Goal: Task Accomplishment & Management: Manage account settings

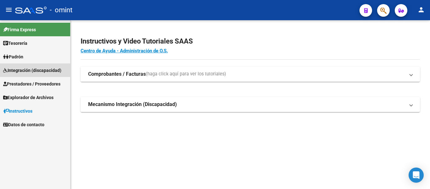
click at [24, 69] on span "Integración (discapacidad)" at bounding box center [32, 70] width 58 height 7
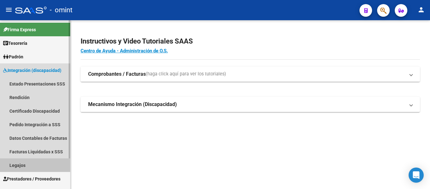
click at [26, 166] on link "Legajos" at bounding box center [35, 165] width 70 height 14
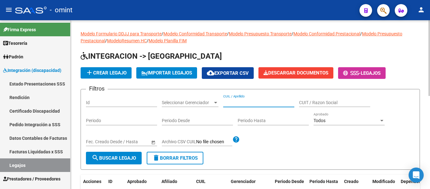
paste input "RAMIREZ SAMUEL LIAM"
type input "RAMIREZ SAMUEL LIAM"
click at [120, 159] on span "search Buscar Legajo" at bounding box center [114, 158] width 44 height 6
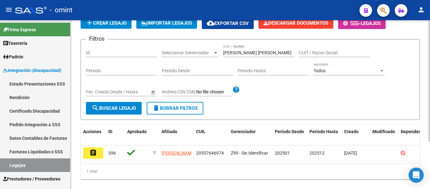
scroll to position [63, 0]
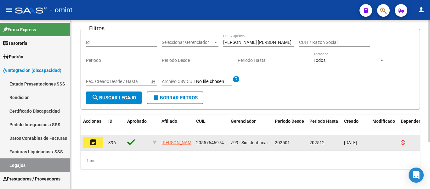
click at [91, 142] on mat-icon "assignment" at bounding box center [93, 142] width 8 height 8
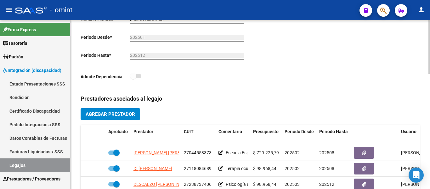
scroll to position [189, 0]
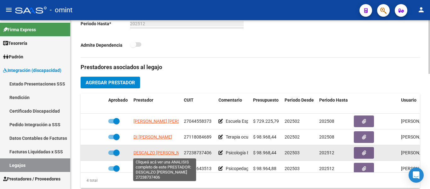
click at [149, 154] on span "DESCALZO VERONICA BEATRIZ" at bounding box center [162, 152] width 56 height 5
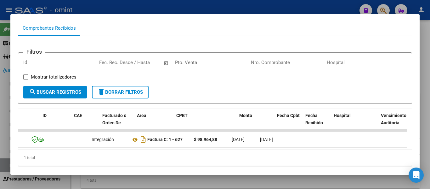
scroll to position [0, 0]
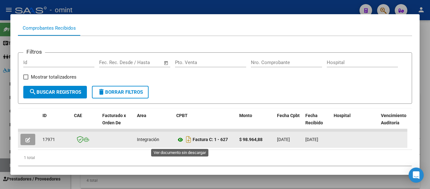
click at [181, 143] on icon at bounding box center [180, 140] width 8 height 8
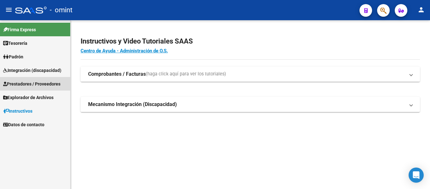
click at [27, 84] on span "Prestadores / Proveedores" at bounding box center [31, 83] width 57 height 7
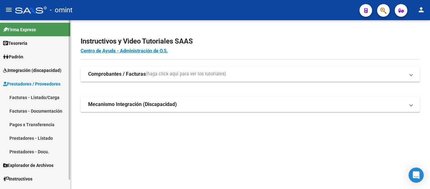
click at [34, 97] on link "Facturas - Listado/Carga" at bounding box center [35, 97] width 70 height 14
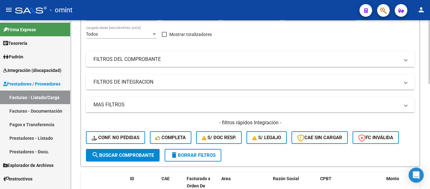
scroll to position [95, 0]
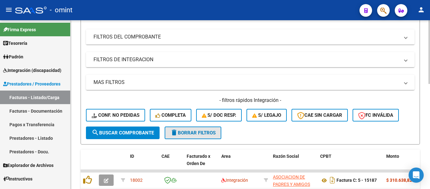
click at [188, 133] on span "delete Borrar Filtros" at bounding box center [192, 133] width 45 height 6
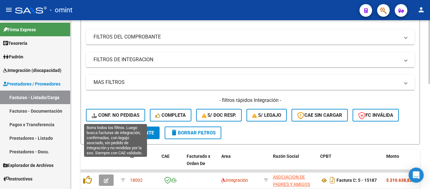
click at [129, 115] on span "Conf. no pedidas" at bounding box center [116, 115] width 48 height 6
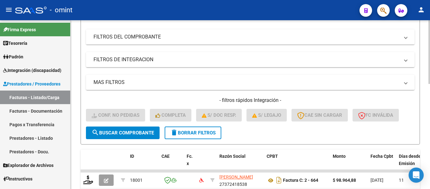
scroll to position [0, 0]
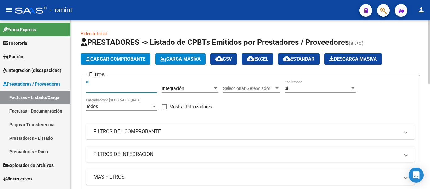
paste input "17971"
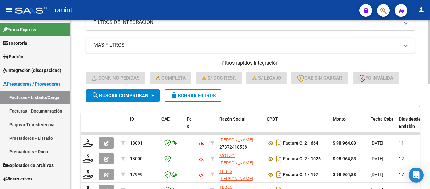
scroll to position [158, 0]
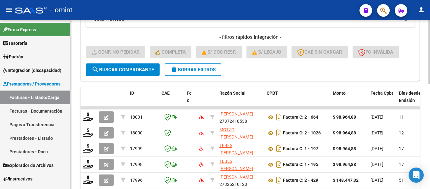
type input "17971"
click at [138, 68] on span "search Buscar Comprobante" at bounding box center [123, 70] width 62 height 6
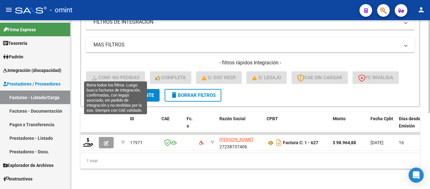
scroll to position [137, 0]
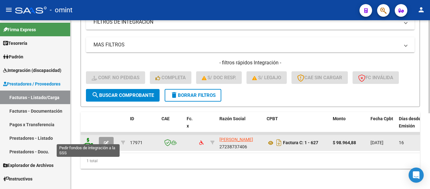
click at [89, 139] on icon at bounding box center [88, 142] width 10 height 9
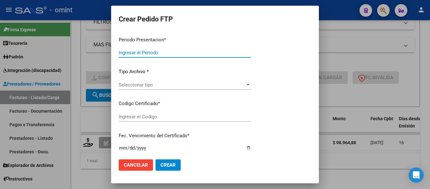
type input "202507"
type input "$ 98.964,88"
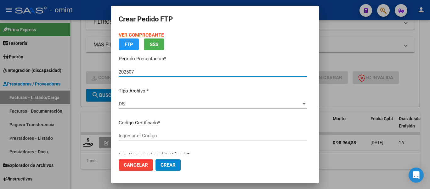
type input "6325982083"
type input "2027-09-09"
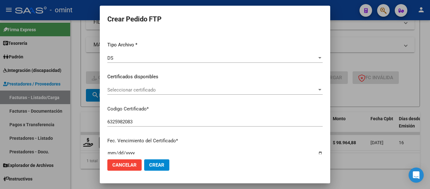
scroll to position [63, 0]
click at [191, 89] on span "Seleccionar certificado" at bounding box center [212, 89] width 210 height 6
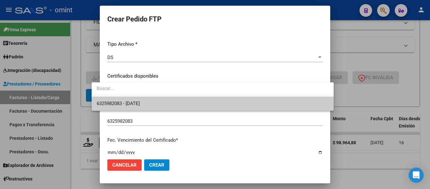
click at [196, 105] on span "6325982083 - 2027-09-09" at bounding box center [213, 103] width 232 height 14
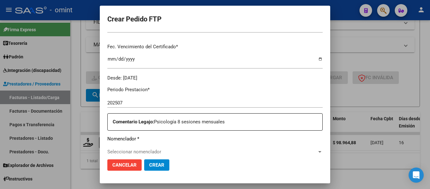
scroll to position [189, 0]
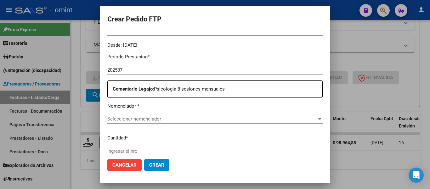
click at [171, 120] on span "Seleccionar nomenclador" at bounding box center [212, 119] width 210 height 6
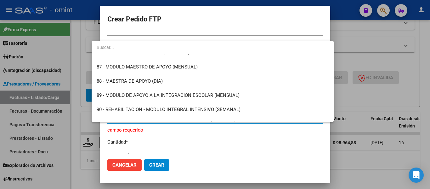
scroll to position [1229, 0]
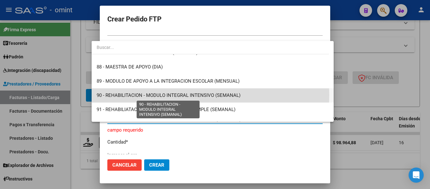
click at [182, 95] on span "90 - REHABILITACION - MODULO INTEGRAL INTENSIVO (SEMANAL)" at bounding box center [169, 95] width 144 height 6
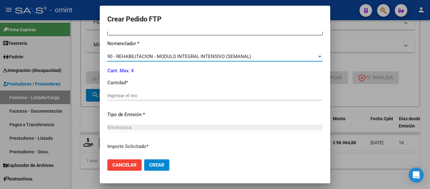
scroll to position [252, 0]
click at [123, 96] on input "Ingresar el nro" at bounding box center [214, 95] width 215 height 6
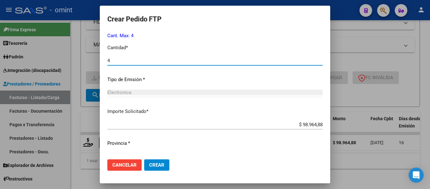
scroll to position [299, 0]
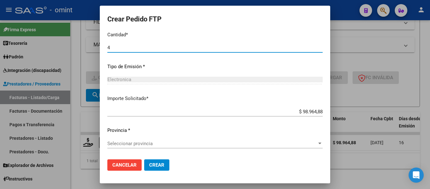
type input "4"
click at [129, 140] on div "Seleccionar provincia Seleccionar provincia" at bounding box center [214, 143] width 215 height 9
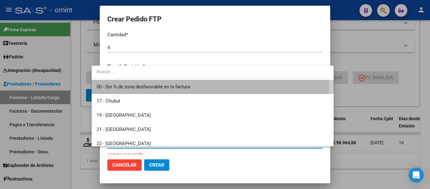
click at [126, 90] on span "00 - Sin % de zona desfavorable en la factura" at bounding box center [213, 87] width 232 height 14
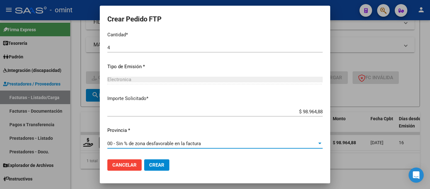
click at [150, 165] on span "Crear" at bounding box center [156, 165] width 15 height 6
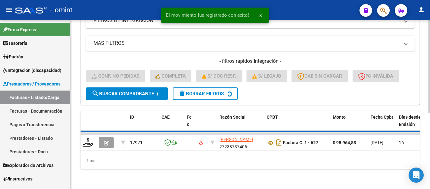
scroll to position [127, 0]
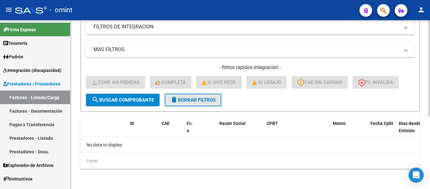
click at [208, 99] on span "delete Borrar Filtros" at bounding box center [192, 100] width 45 height 6
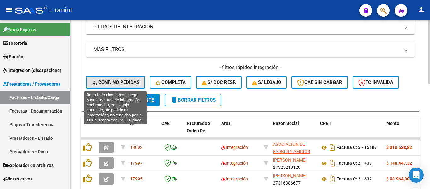
click at [129, 82] on span "Conf. no pedidas" at bounding box center [116, 82] width 48 height 6
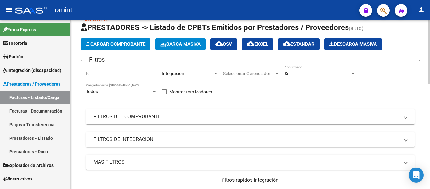
scroll to position [1, 0]
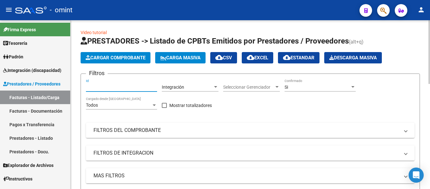
paste input "17980"
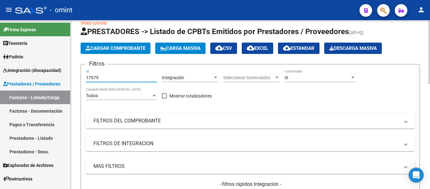
scroll to position [64, 0]
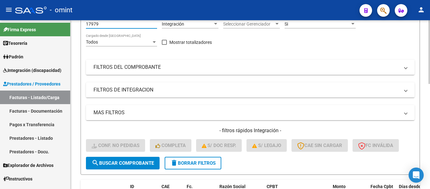
type input "17979"
click at [130, 162] on span "search Buscar Comprobante" at bounding box center [123, 163] width 62 height 6
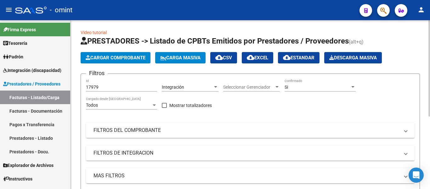
scroll to position [127, 0]
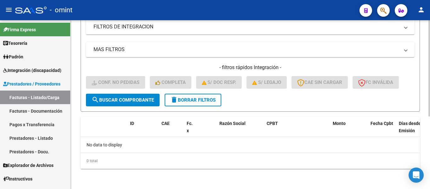
click at [196, 100] on span "delete Borrar Filtros" at bounding box center [192, 100] width 45 height 6
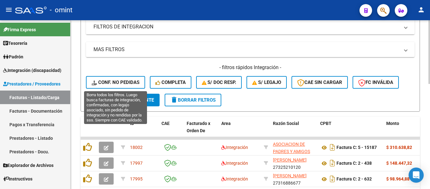
click at [124, 82] on span "Conf. no pedidas" at bounding box center [116, 82] width 48 height 6
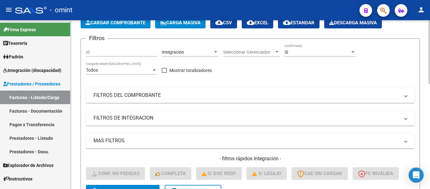
scroll to position [33, 0]
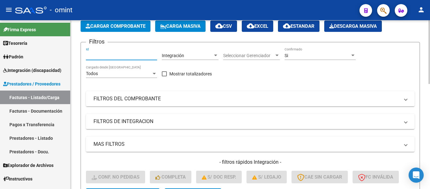
paste input "17980"
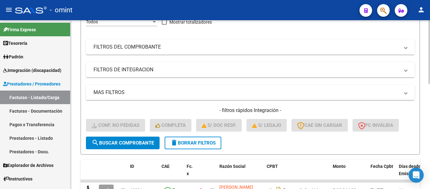
scroll to position [127, 0]
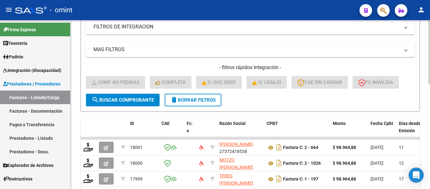
type input "17980"
click at [125, 99] on span "search Buscar Comprobante" at bounding box center [123, 100] width 62 height 6
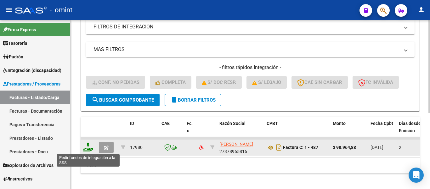
click at [90, 147] on icon at bounding box center [88, 146] width 10 height 9
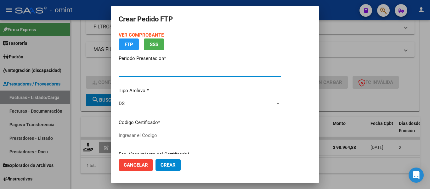
type input "202507"
type input "$ 98.964,88"
type input "4455542975"
type input "2026-09-01"
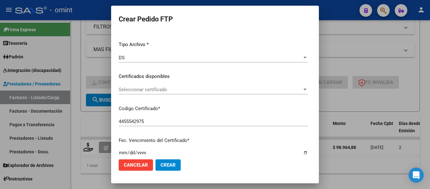
scroll to position [63, 0]
click at [202, 90] on span "Seleccionar certificado" at bounding box center [211, 89] width 184 height 6
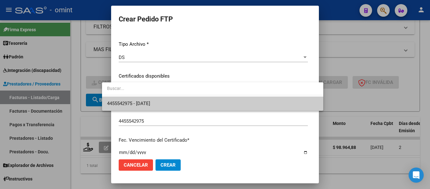
click at [203, 104] on span "4455542975 - 2026-09-01" at bounding box center [212, 103] width 211 height 14
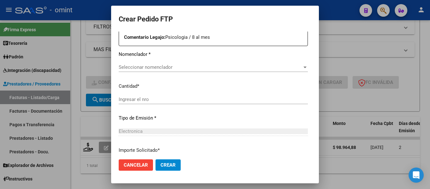
scroll to position [221, 0]
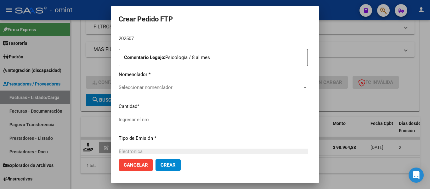
click at [172, 89] on span "Seleccionar nomenclador" at bounding box center [211, 87] width 184 height 6
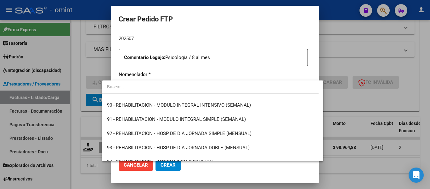
scroll to position [1260, 0]
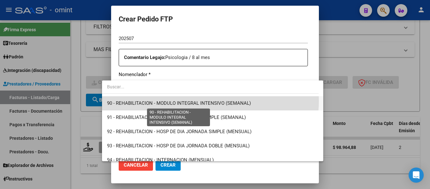
click at [209, 101] on span "90 - REHABILITACION - MODULO INTEGRAL INTENSIVO (SEMANAL)" at bounding box center [179, 103] width 144 height 6
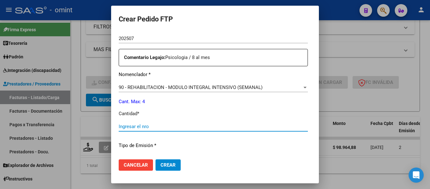
click at [154, 124] on input "Ingresar el nro" at bounding box center [213, 126] width 189 height 6
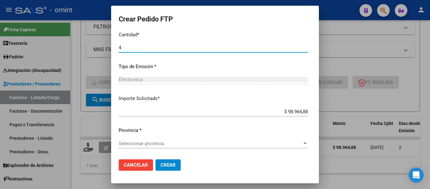
type input "4"
click at [162, 145] on span "Seleccionar provincia" at bounding box center [211, 144] width 184 height 6
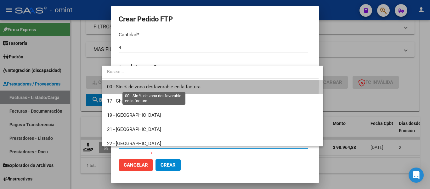
click at [153, 84] on span "00 - Sin % de zona desfavorable en la factura" at bounding box center [154, 87] width 94 height 6
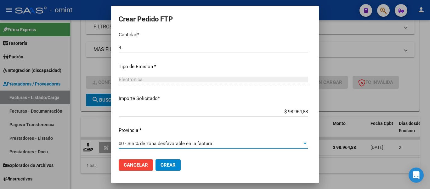
click at [161, 164] on span "Crear" at bounding box center [168, 165] width 15 height 6
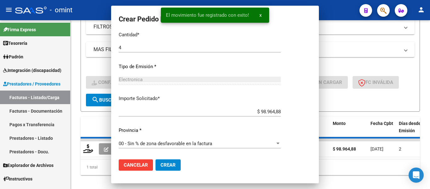
scroll to position [264, 0]
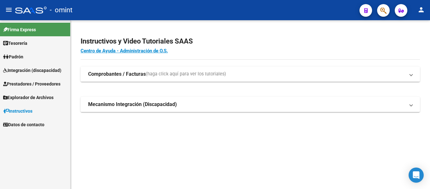
click at [22, 69] on span "Integración (discapacidad)" at bounding box center [32, 70] width 58 height 7
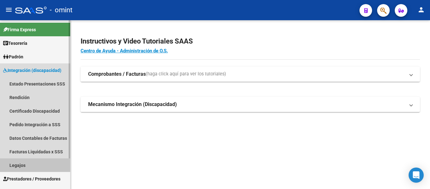
click at [20, 164] on link "Legajos" at bounding box center [35, 165] width 70 height 14
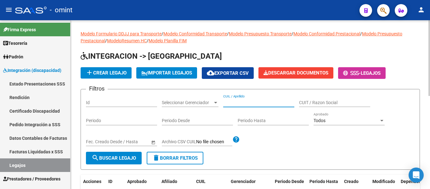
paste input "27238737406"
type input "27238737406"
drag, startPoint x: 240, startPoint y: 104, endPoint x: 210, endPoint y: 104, distance: 29.9
click at [210, 104] on div "Filtros Id Seleccionar Gerenciador Seleccionar Gerenciador 27238737406 CUIL / A…" at bounding box center [250, 122] width 329 height 57
paste input "RAMIREZ SAMUEL LIAM"
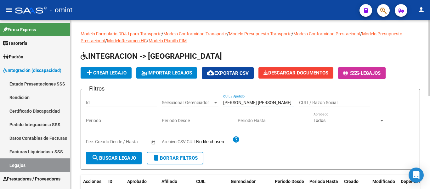
type input "RAMIREZ SAMUEL LIAM"
click at [118, 156] on span "search Buscar Legajo" at bounding box center [114, 158] width 44 height 6
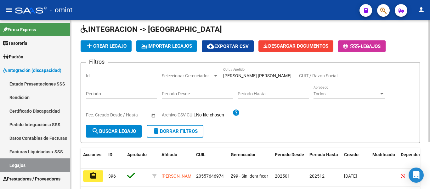
scroll to position [63, 0]
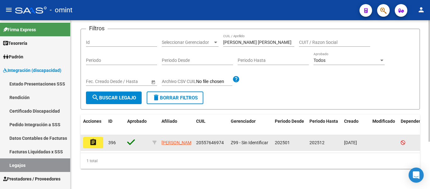
click at [99, 140] on button "assignment" at bounding box center [93, 142] width 20 height 11
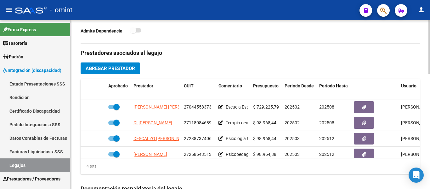
scroll to position [221, 0]
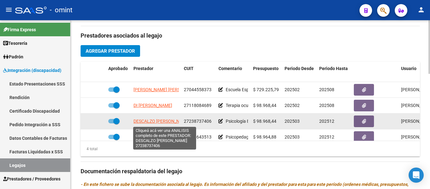
click at [162, 123] on span "DESCALZO VERONICA BEATRIZ" at bounding box center [162, 120] width 56 height 5
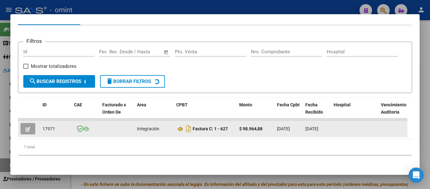
scroll to position [81, 0]
click at [26, 126] on span "button" at bounding box center [28, 129] width 5 height 6
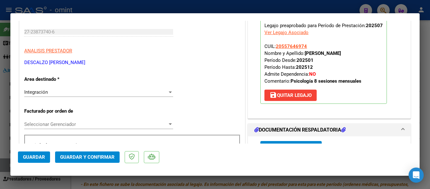
scroll to position [252, 0]
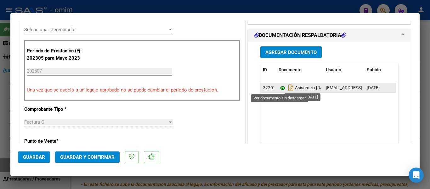
click at [279, 89] on icon at bounding box center [283, 88] width 8 height 8
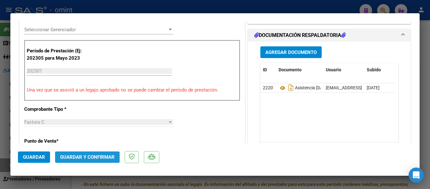
click at [104, 159] on span "Guardar y Confirmar" at bounding box center [87, 157] width 55 height 6
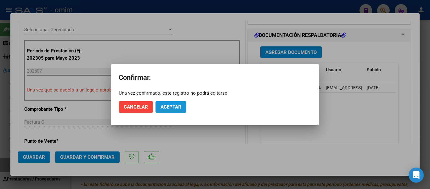
click at [174, 110] on button "Aceptar" at bounding box center [171, 106] width 31 height 11
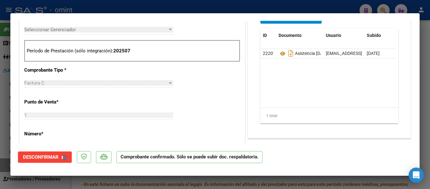
type input "$ 0,00"
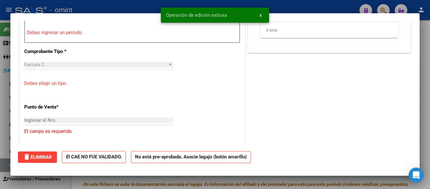
scroll to position [0, 0]
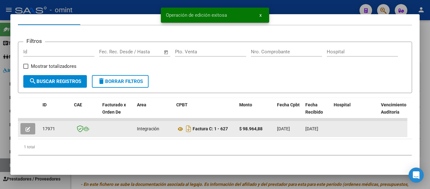
drag, startPoint x: 43, startPoint y: 124, endPoint x: 54, endPoint y: 124, distance: 10.1
click at [54, 126] on span "17971" at bounding box center [49, 128] width 13 height 5
click at [55, 126] on span "17971" at bounding box center [49, 128] width 13 height 5
drag, startPoint x: 55, startPoint y: 123, endPoint x: 42, endPoint y: 123, distance: 12.9
click at [42, 123] on datatable-body-cell "17971" at bounding box center [56, 128] width 32 height 15
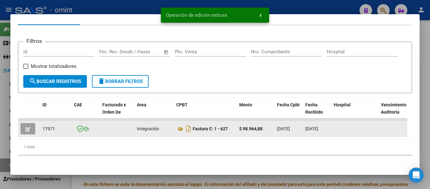
copy span "17971"
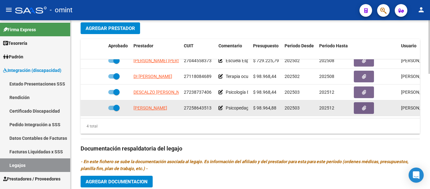
scroll to position [252, 0]
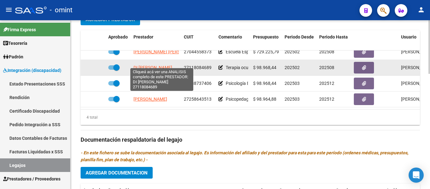
click at [169, 65] on span "DI SCIASCIO MIRTA SUSANA" at bounding box center [153, 67] width 39 height 5
type textarea "27118084689"
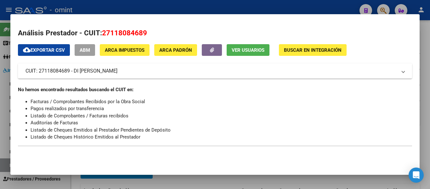
click at [252, 51] on span "Ver Usuarios" at bounding box center [248, 50] width 33 height 6
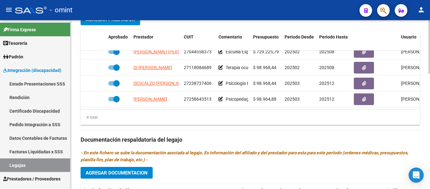
scroll to position [0, 0]
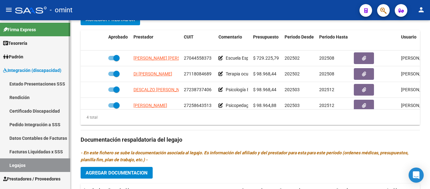
click at [33, 111] on link "Certificado Discapacidad" at bounding box center [35, 111] width 70 height 14
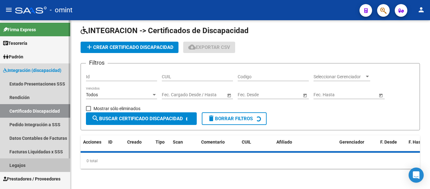
click at [31, 164] on link "Legajos" at bounding box center [35, 165] width 70 height 14
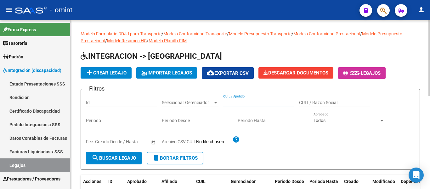
paste input "PARISI RUEDA GUADALUPE"
type input "PARISI RUEDA GUADALUPE"
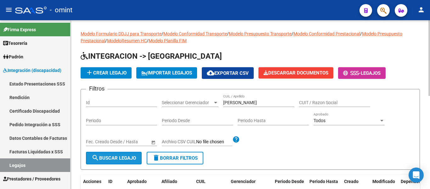
click at [125, 156] on span "search Buscar Legajo" at bounding box center [114, 158] width 44 height 6
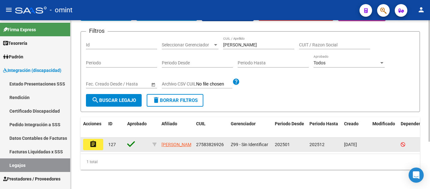
scroll to position [66, 0]
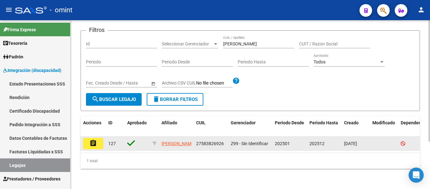
click at [94, 139] on mat-icon "assignment" at bounding box center [93, 143] width 8 height 8
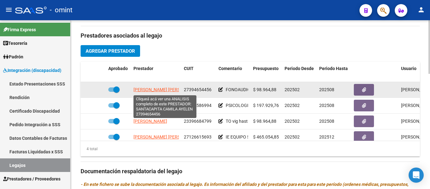
click at [168, 91] on span "SANTACAPITA CAMILA AYELEN" at bounding box center [168, 89] width 68 height 5
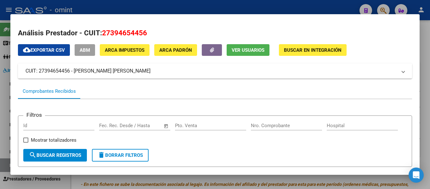
scroll to position [126, 0]
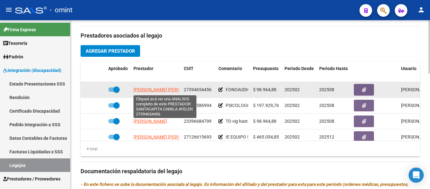
click at [169, 88] on span "SANTACAPITA CAMILA AYELEN" at bounding box center [168, 89] width 68 height 5
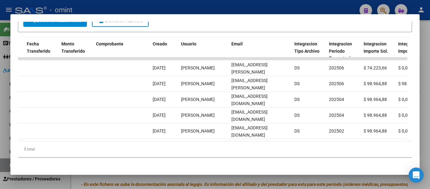
scroll to position [0, 589]
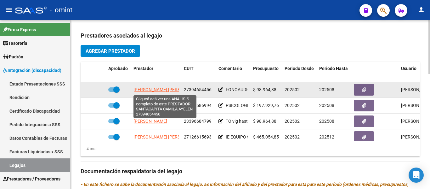
click at [170, 89] on span "SANTACAPITA CAMILA AYELEN" at bounding box center [168, 89] width 68 height 5
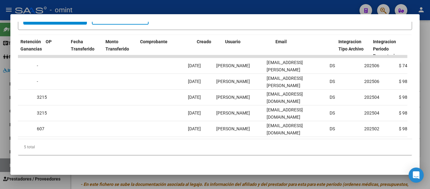
scroll to position [0, 542]
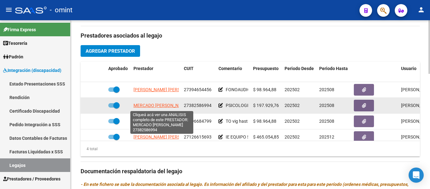
click at [167, 106] on span "MERCADO CAMILA ROXANA" at bounding box center [161, 105] width 55 height 5
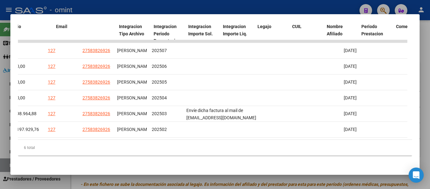
scroll to position [0, 755]
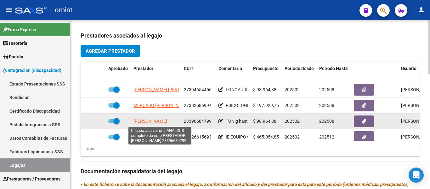
click at [165, 121] on span "CORONEL LUCAS GABRIEL" at bounding box center [151, 120] width 34 height 5
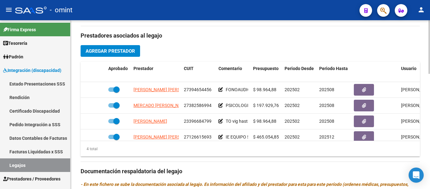
scroll to position [11, 0]
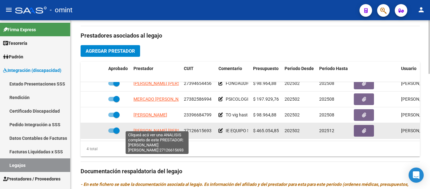
click at [143, 128] on span "IBARRA MARINA ALICIA" at bounding box center [168, 130] width 68 height 5
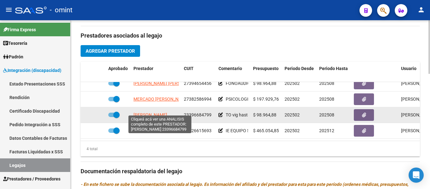
scroll to position [0, 0]
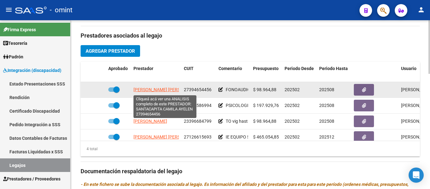
click at [169, 91] on span "SANTACAPITA CAMILA AYELEN" at bounding box center [168, 89] width 68 height 5
type textarea "27394654456"
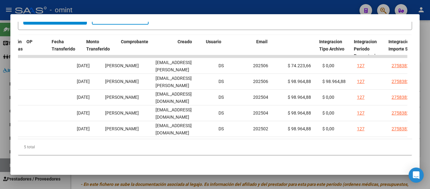
scroll to position [0, 665]
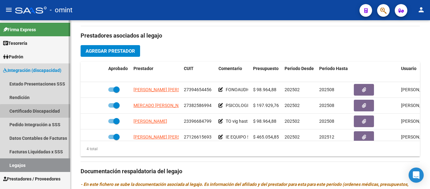
click at [47, 112] on link "Certificado Discapacidad" at bounding box center [35, 111] width 70 height 14
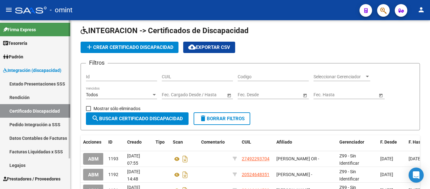
scroll to position [168, 0]
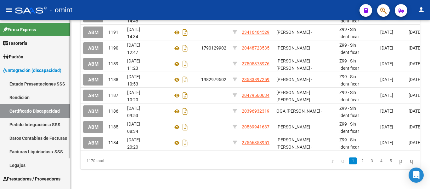
drag, startPoint x: 27, startPoint y: 165, endPoint x: 31, endPoint y: 165, distance: 3.5
click at [27, 165] on link "Legajos" at bounding box center [35, 165] width 70 height 14
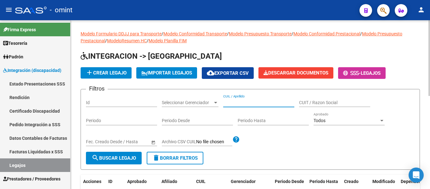
paste input "PROCH JOEL ESTEBAN"
type input "PROCH JOEL ESTEBAN"
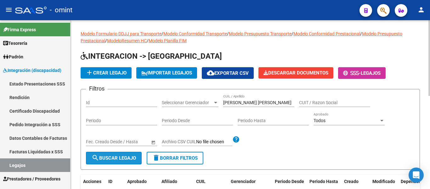
click at [126, 157] on span "search Buscar Legajo" at bounding box center [114, 158] width 44 height 6
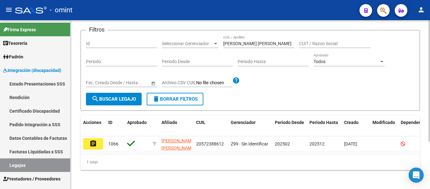
scroll to position [66, 0]
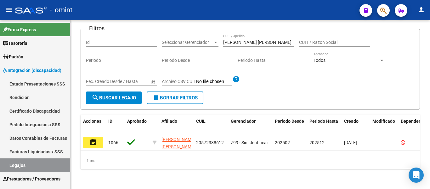
click at [98, 138] on button "assignment" at bounding box center [93, 142] width 20 height 11
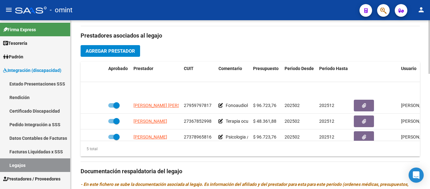
scroll to position [27, 0]
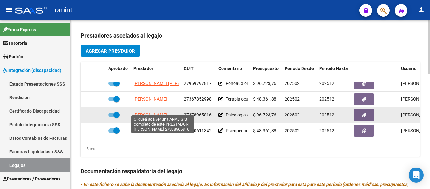
click at [166, 112] on span "ALFONSO YAMILA AGUSTINA" at bounding box center [151, 114] width 34 height 5
type textarea "27378965816"
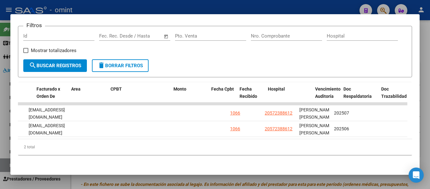
scroll to position [0, 0]
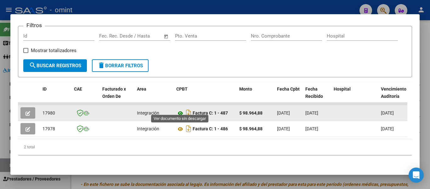
click at [181, 109] on icon at bounding box center [180, 113] width 8 height 8
click at [26, 111] on icon "button" at bounding box center [28, 113] width 5 height 5
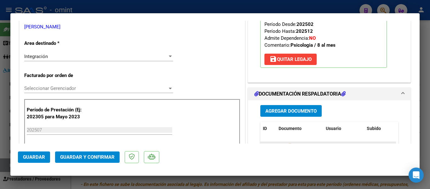
scroll to position [158, 0]
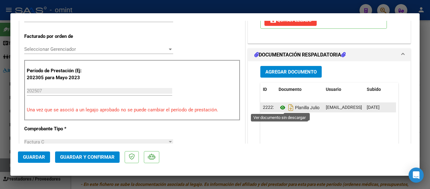
click at [279, 108] on icon at bounding box center [283, 108] width 8 height 8
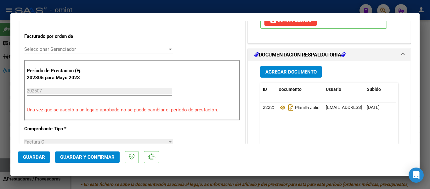
click at [97, 157] on span "Guardar y Confirmar" at bounding box center [87, 157] width 55 height 6
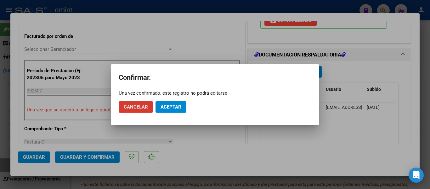
click at [174, 106] on span "Aceptar" at bounding box center [171, 107] width 21 height 6
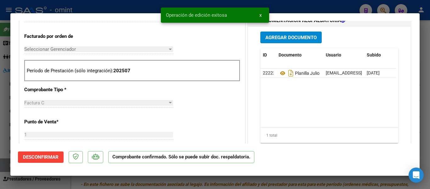
type input "$ 0,00"
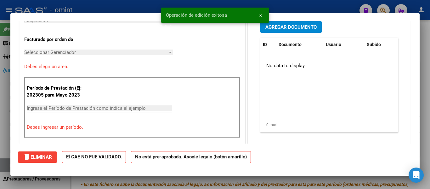
scroll to position [0, 0]
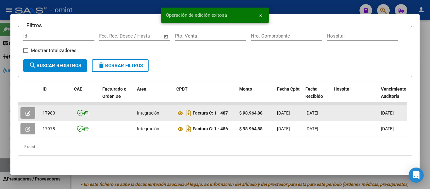
drag, startPoint x: 43, startPoint y: 109, endPoint x: 56, endPoint y: 109, distance: 12.9
click at [56, 109] on div "17980" at bounding box center [56, 112] width 26 height 7
copy span "17980"
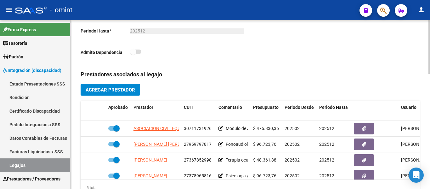
scroll to position [158, 0]
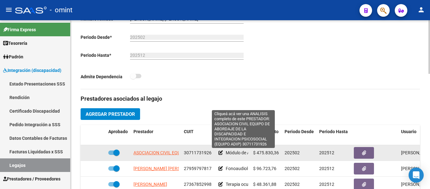
click at [168, 154] on span "ASOCIACION CIVIL EQUIPO DE ABORDAJE DE LA DISCAPACIDAD E INTEGRACION PSICOSOCIA…" at bounding box center [244, 152] width 220 height 5
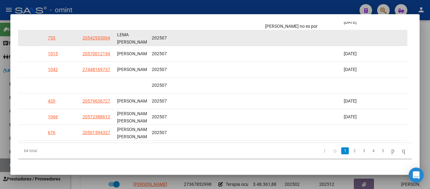
scroll to position [221, 0]
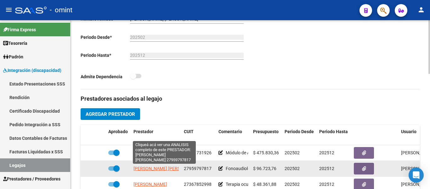
click at [150, 167] on span "OLIVO DE RUIZ EVELIN LETICIA" at bounding box center [168, 168] width 68 height 5
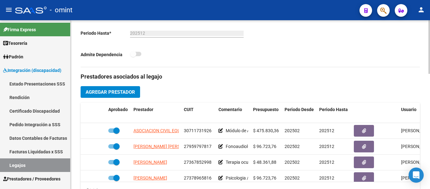
scroll to position [189, 0]
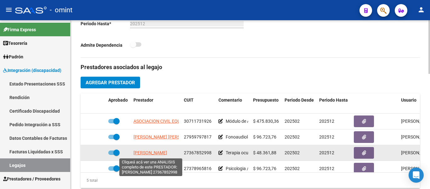
click at [148, 154] on span "SIERRA MARTINA" at bounding box center [151, 152] width 34 height 5
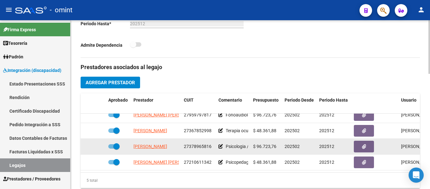
scroll to position [25, 0]
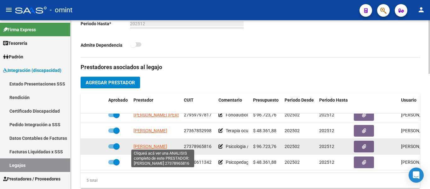
click at [155, 144] on span "ALFONSO YAMILA AGUSTINA" at bounding box center [151, 146] width 34 height 5
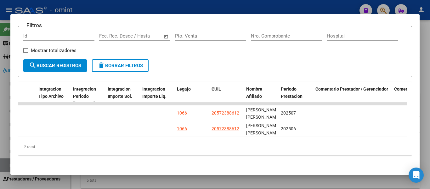
scroll to position [0, 971]
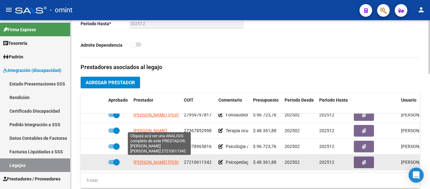
click at [168, 159] on span "PETRILLO SONIA BEATRIZ" at bounding box center [168, 161] width 68 height 5
type textarea "27210611342"
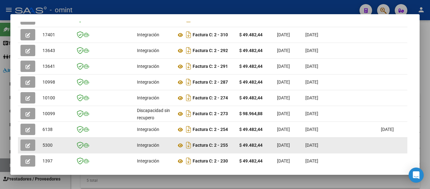
scroll to position [223, 0]
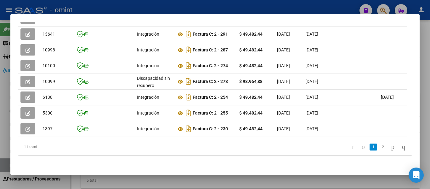
drag, startPoint x: 98, startPoint y: 139, endPoint x: 119, endPoint y: 139, distance: 21.1
click at [130, 139] on div "11 total 1 2" at bounding box center [215, 147] width 394 height 16
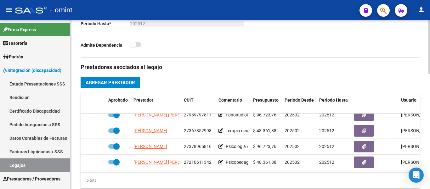
scroll to position [27, 0]
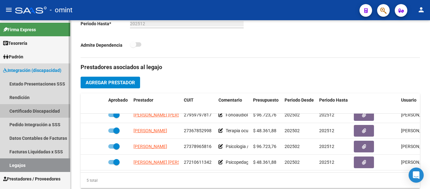
click at [27, 110] on link "Certificado Discapacidad" at bounding box center [35, 111] width 70 height 14
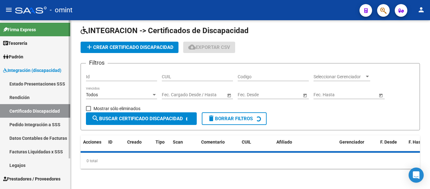
click at [22, 164] on link "Legajos" at bounding box center [35, 165] width 70 height 14
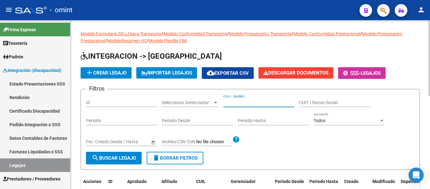
paste input "RODRIGUEZ MEDRANO, SANTINO"
type input "RODRIGUEZ MEDRANO, SANTINO"
click at [115, 155] on span "search Buscar Legajo" at bounding box center [114, 158] width 44 height 6
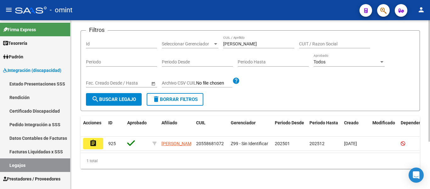
scroll to position [66, 0]
click at [97, 138] on button "assignment" at bounding box center [93, 143] width 20 height 11
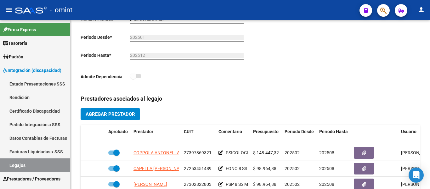
scroll to position [221, 0]
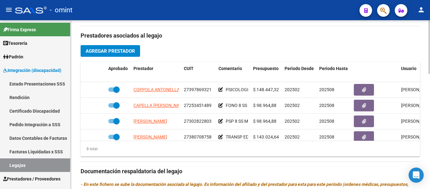
click at [361, 39] on h3 "Prestadores asociados al legajo" at bounding box center [251, 35] width 340 height 9
click at [26, 111] on link "Certificado Discapacidad" at bounding box center [35, 111] width 70 height 14
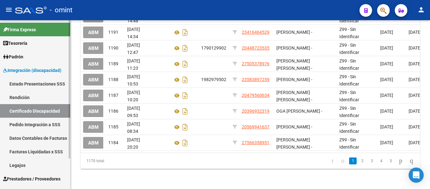
click at [21, 163] on link "Legajos" at bounding box center [35, 165] width 70 height 14
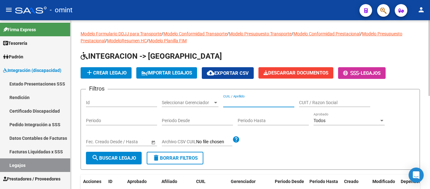
paste input "OSER AITANA CATALINA"
type input "OSER AITANA CATALINA"
click at [112, 156] on span "search Buscar Legajo" at bounding box center [114, 158] width 44 height 6
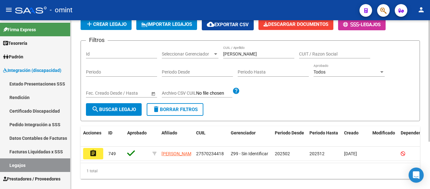
scroll to position [66, 0]
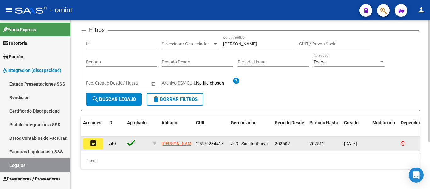
click at [89, 138] on button "assignment" at bounding box center [93, 143] width 20 height 11
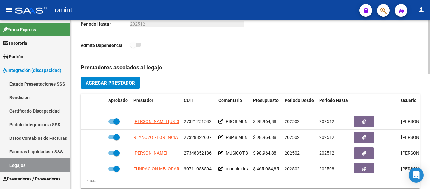
scroll to position [189, 0]
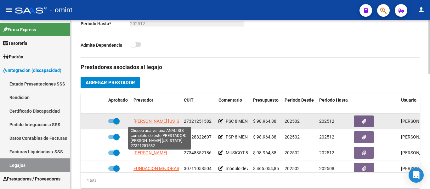
click at [160, 121] on span "AIELLO ROXANA VIRGINIA" at bounding box center [162, 120] width 57 height 5
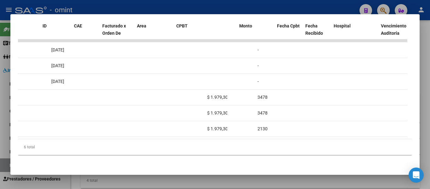
scroll to position [0, 0]
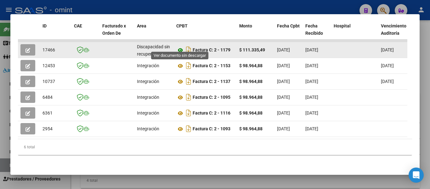
click at [180, 47] on icon at bounding box center [180, 50] width 8 height 8
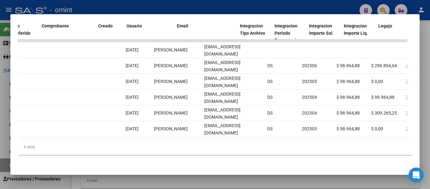
scroll to position [0, 647]
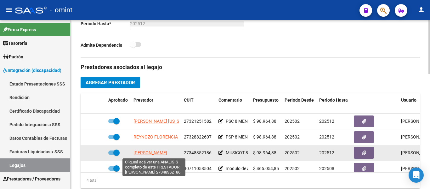
click at [156, 153] on span "GIL YANINA VANESA" at bounding box center [151, 152] width 34 height 5
type textarea "27348352186"
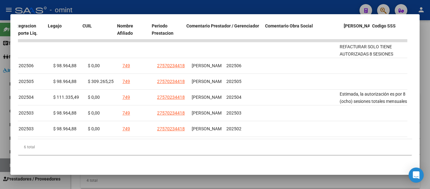
scroll to position [0, 971]
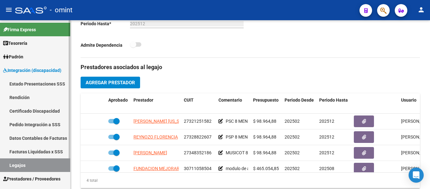
click at [41, 111] on link "Certificado Discapacidad" at bounding box center [35, 111] width 70 height 14
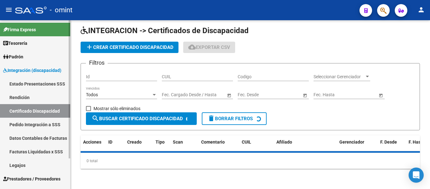
click at [34, 164] on link "Legajos" at bounding box center [35, 165] width 70 height 14
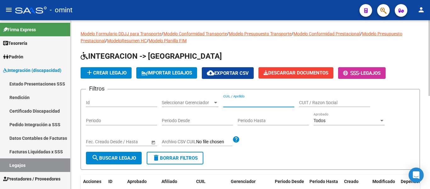
paste input "PARADA BAUTISTA ESTE"
type input "PARADA BAUTISTA ESTE"
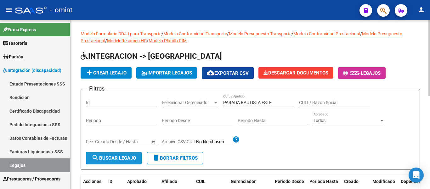
click at [127, 152] on button "search Buscar Legajo" at bounding box center [114, 158] width 56 height 13
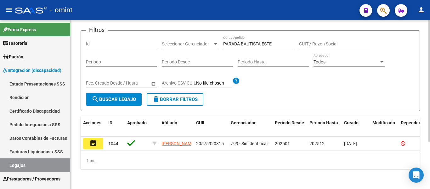
scroll to position [66, 0]
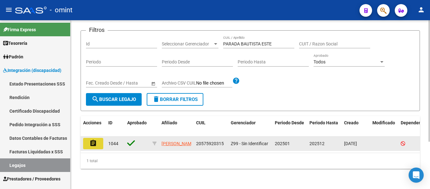
click at [91, 139] on mat-icon "assignment" at bounding box center [93, 143] width 8 height 8
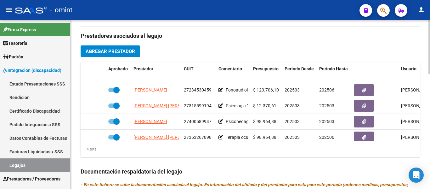
scroll to position [221, 0]
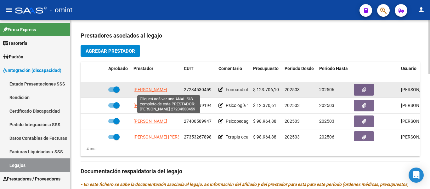
click at [160, 91] on span "RUSSOMANNO ANDREA VERONICA" at bounding box center [151, 89] width 34 height 5
type textarea "27234530459"
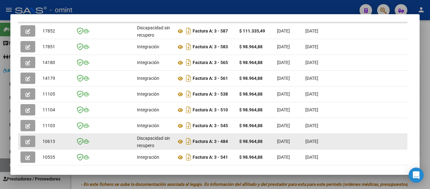
scroll to position [129, 0]
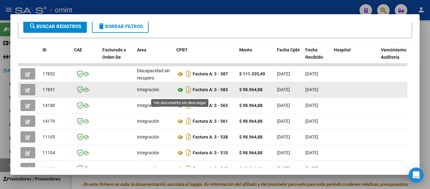
click at [180, 92] on icon at bounding box center [180, 90] width 8 height 8
click at [25, 92] on button "button" at bounding box center [27, 89] width 15 height 11
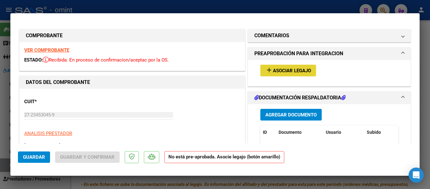
click at [288, 70] on span "Asociar Legajo" at bounding box center [292, 71] width 38 height 6
type input "$ 0,00"
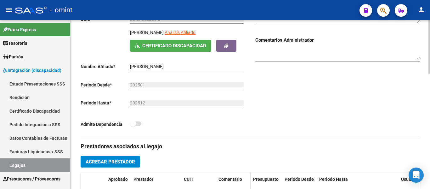
scroll to position [95, 0]
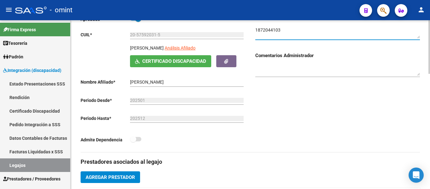
drag, startPoint x: 283, startPoint y: 31, endPoint x: 255, endPoint y: 30, distance: 27.8
click at [255, 30] on div "Comentarios Comentarios Administrador" at bounding box center [335, 83] width 170 height 137
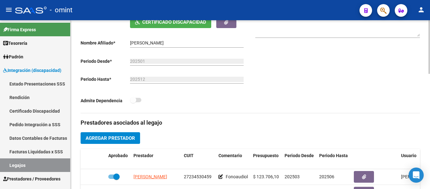
scroll to position [189, 0]
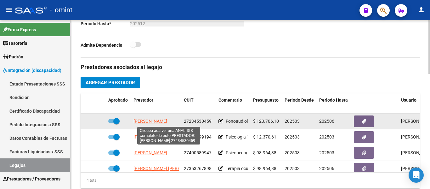
click at [166, 123] on span "RUSSOMANNO ANDREA VERONICA" at bounding box center [151, 120] width 34 height 5
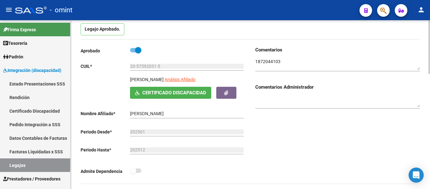
scroll to position [0, 0]
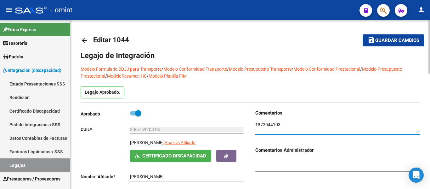
drag, startPoint x: 282, startPoint y: 125, endPoint x: 256, endPoint y: 123, distance: 26.2
click at [256, 123] on textarea at bounding box center [337, 127] width 165 height 12
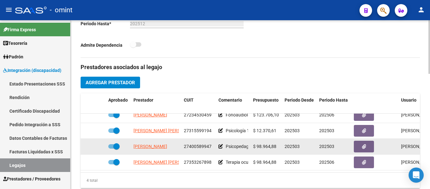
scroll to position [11, 0]
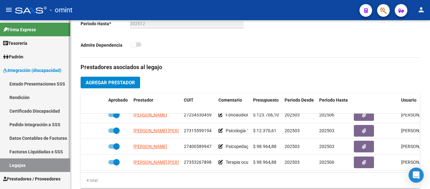
click at [34, 113] on link "Certificado Discapacidad" at bounding box center [35, 111] width 70 height 14
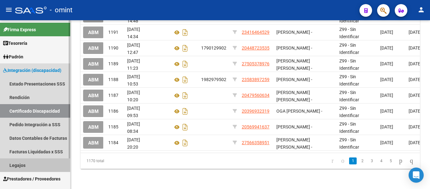
drag, startPoint x: 30, startPoint y: 165, endPoint x: 40, endPoint y: 163, distance: 10.7
click at [29, 165] on link "Legajos" at bounding box center [35, 165] width 70 height 14
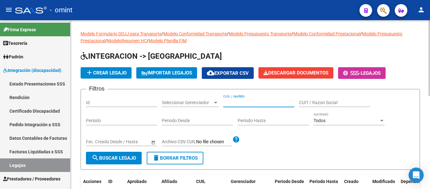
paste input "PARISI RUEDA GUADALUPE"
type input "PARISI RUEDA GUADALUPE"
click at [116, 155] on button "search Buscar Legajo" at bounding box center [114, 158] width 56 height 13
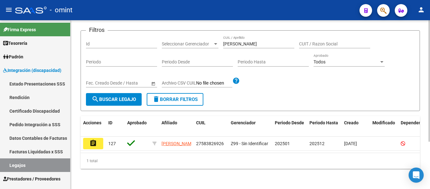
scroll to position [66, 0]
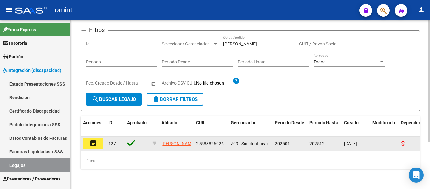
click at [98, 138] on button "assignment" at bounding box center [93, 143] width 20 height 11
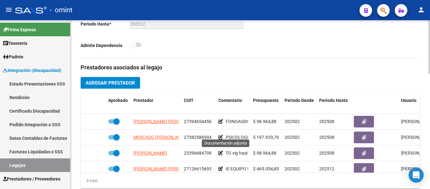
scroll to position [189, 0]
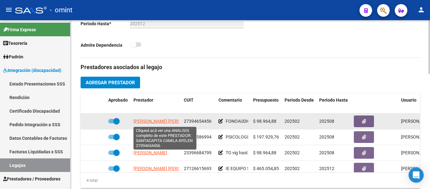
click at [151, 122] on span "SANTACAPITA CAMILA AYELEN" at bounding box center [168, 120] width 68 height 5
type textarea "27394654456"
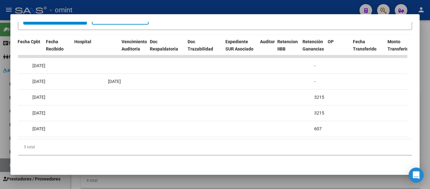
scroll to position [0, 260]
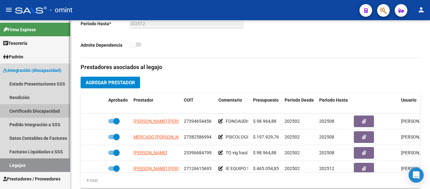
click at [35, 112] on link "Certificado Discapacidad" at bounding box center [35, 111] width 70 height 14
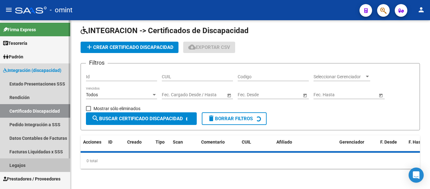
click at [33, 167] on link "Legajos" at bounding box center [35, 165] width 70 height 14
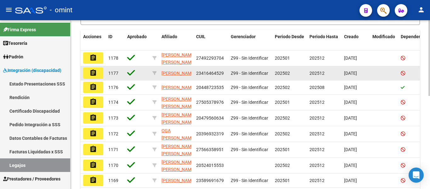
scroll to position [50, 0]
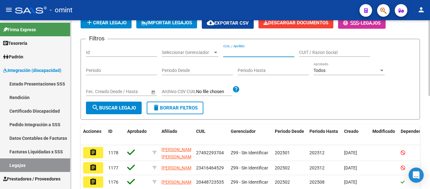
paste input "PERALTA SOSA JUANA"
type input "PERALTA SOSA JUANA"
click at [114, 110] on span "search Buscar Legajo" at bounding box center [114, 108] width 44 height 6
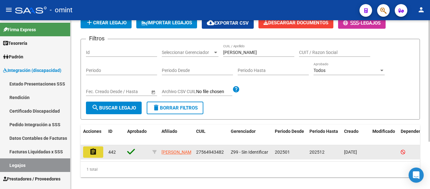
click at [88, 152] on button "assignment" at bounding box center [93, 151] width 20 height 11
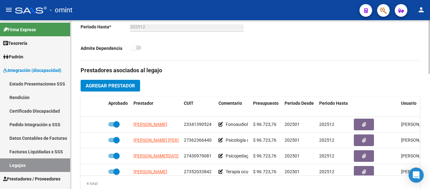
scroll to position [189, 0]
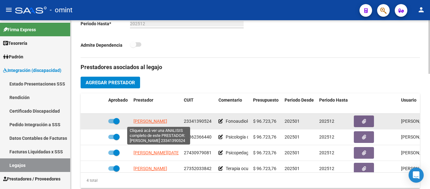
click at [166, 121] on span "PEREZ ROMINA MARIELA" at bounding box center [151, 120] width 34 height 5
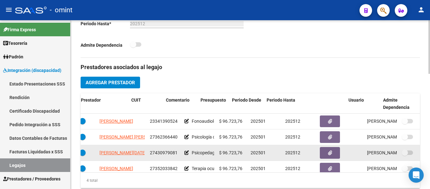
scroll to position [0, 53]
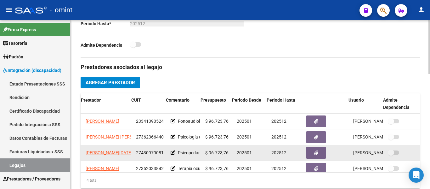
drag, startPoint x: 414, startPoint y: 144, endPoint x: 415, endPoint y: 152, distance: 7.6
click at [372, 153] on datatable-scroller "PEREZ ROMINA MARIELA 23341390524 Fonoaudiología 8 sesiones mensuales $ 96.723,7…" at bounding box center [203, 144] width 340 height 63
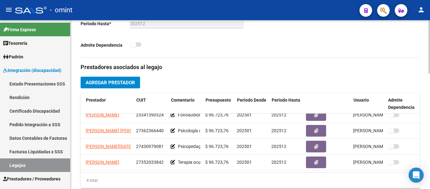
scroll to position [11, 0]
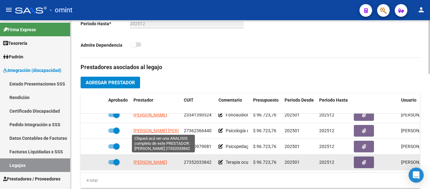
click at [167, 159] on span "PISCOPO NORALI ANTONELIA" at bounding box center [151, 161] width 34 height 5
type textarea "27352033842"
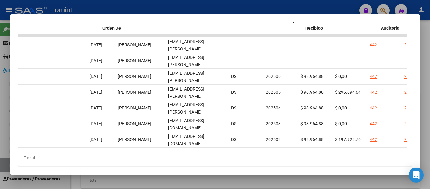
scroll to position [0, 0]
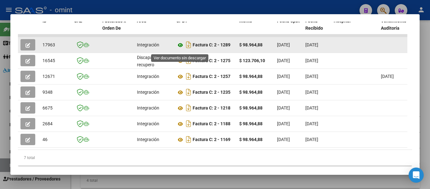
click at [181, 49] on icon at bounding box center [180, 45] width 8 height 8
click at [25, 48] on button "button" at bounding box center [27, 44] width 15 height 11
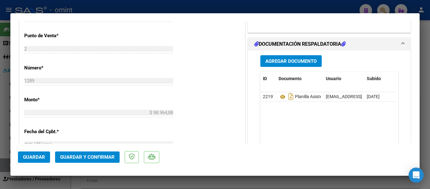
scroll to position [284, 0]
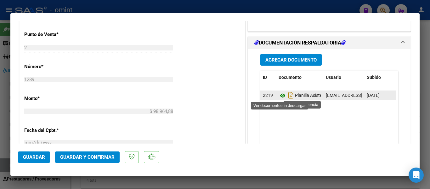
click at [279, 95] on icon at bounding box center [283, 96] width 8 height 8
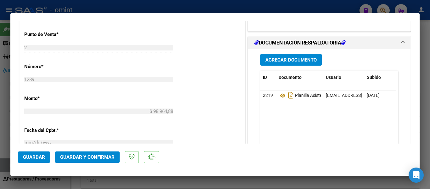
click at [102, 156] on span "Guardar y Confirmar" at bounding box center [87, 157] width 55 height 6
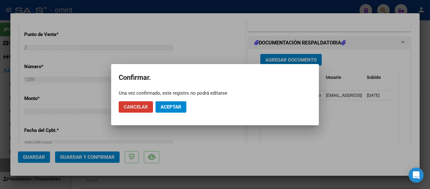
click at [174, 105] on span "Aceptar" at bounding box center [171, 107] width 21 height 6
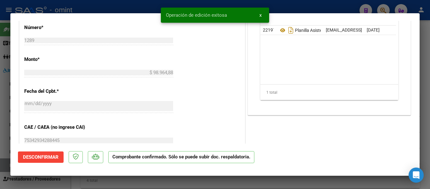
type input "$ 0,00"
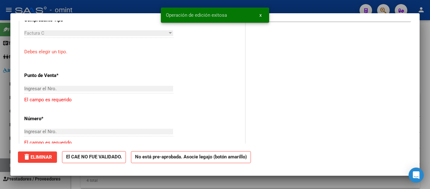
scroll to position [0, 0]
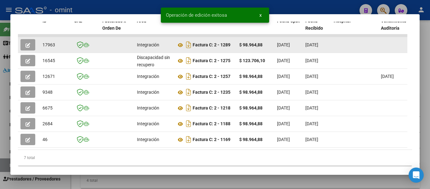
drag, startPoint x: 43, startPoint y: 48, endPoint x: 56, endPoint y: 49, distance: 13.3
click at [56, 49] on div "17963" at bounding box center [56, 44] width 26 height 7
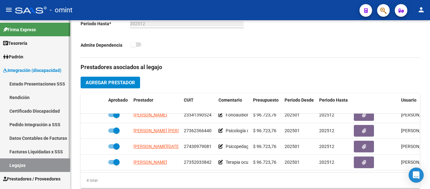
drag, startPoint x: 56, startPoint y: 112, endPoint x: 55, endPoint y: 129, distance: 16.5
click at [56, 112] on link "Certificado Discapacidad" at bounding box center [35, 111] width 70 height 14
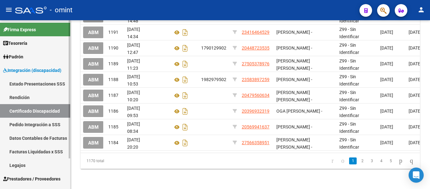
click at [45, 163] on link "Legajos" at bounding box center [35, 165] width 70 height 14
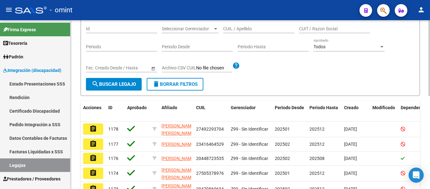
scroll to position [19, 0]
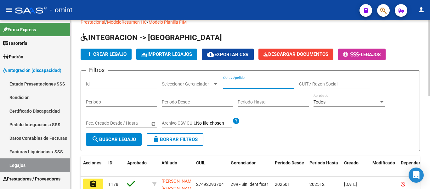
paste input "PINCARDINI MARIA EMI"
type input "PINCARDINI MARIA EMI"
click at [107, 139] on span "search Buscar Legajo" at bounding box center [114, 139] width 44 height 6
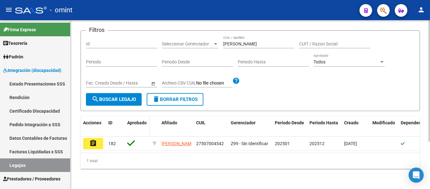
scroll to position [66, 0]
click at [94, 139] on mat-icon "assignment" at bounding box center [93, 143] width 8 height 8
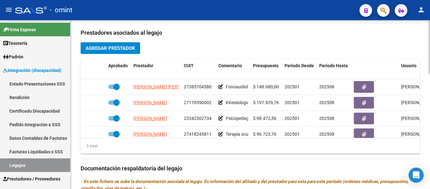
scroll to position [221, 0]
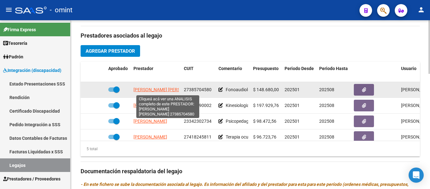
click at [171, 89] on span "NIETO MARIA VICTORIA SOCORRO" at bounding box center [168, 89] width 68 height 5
type textarea "27385704580"
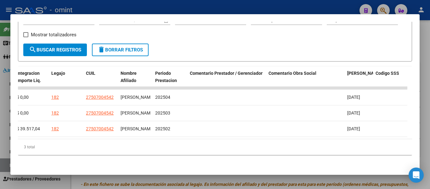
scroll to position [0, 971]
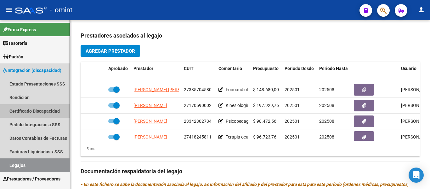
click at [43, 107] on link "Certificado Discapacidad" at bounding box center [35, 111] width 70 height 14
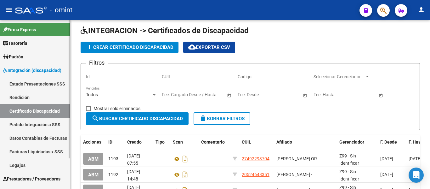
scroll to position [168, 0]
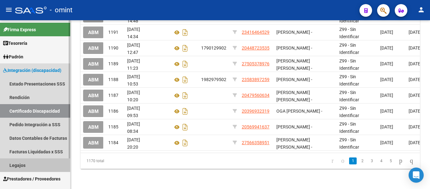
click at [27, 163] on link "Legajos" at bounding box center [35, 165] width 70 height 14
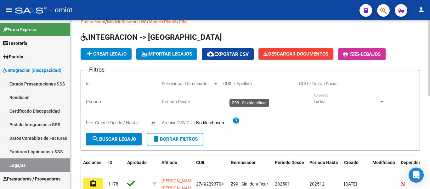
scroll to position [18, 0]
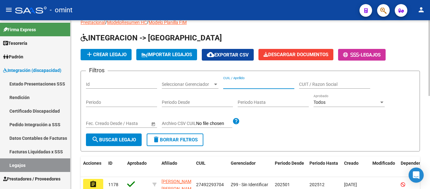
paste input "PIPPIA MARTIN"
type input "PIPPIA MARTIN"
click at [112, 138] on span "search Buscar Legajo" at bounding box center [114, 140] width 44 height 6
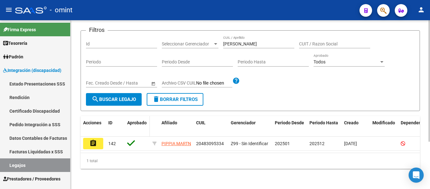
scroll to position [66, 0]
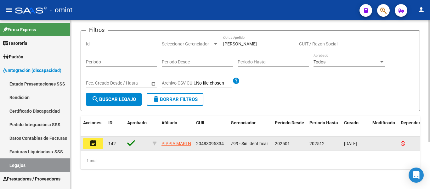
click at [98, 138] on button "assignment" at bounding box center [93, 143] width 20 height 11
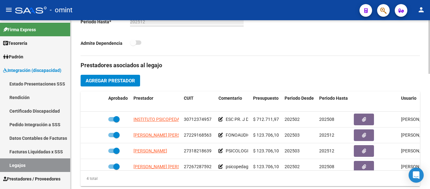
scroll to position [221, 0]
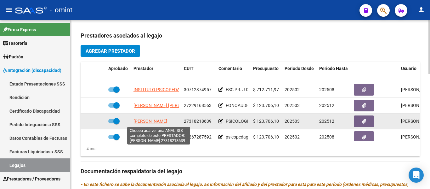
click at [167, 122] on span "PANCANI DAIANA MARIA" at bounding box center [151, 120] width 34 height 5
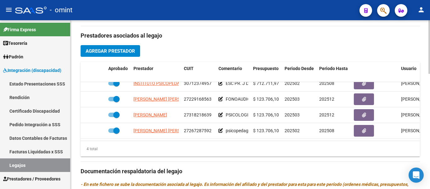
scroll to position [11, 0]
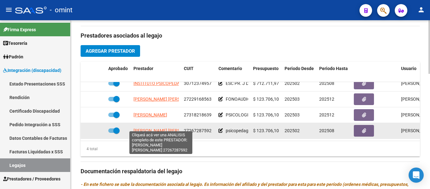
click at [169, 128] on span "PANCANI NATALIA LORENA" at bounding box center [168, 130] width 68 height 5
type textarea "27267287592"
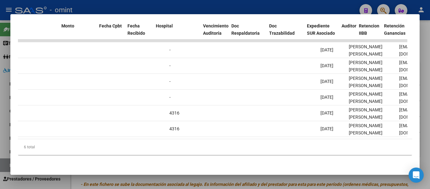
scroll to position [0, 0]
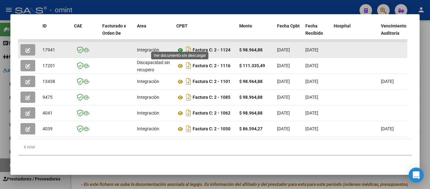
click at [179, 46] on icon at bounding box center [180, 50] width 8 height 8
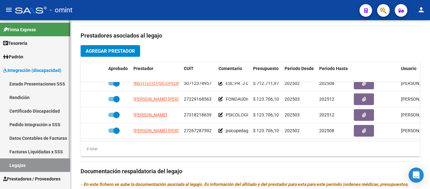
click at [51, 107] on link "Certificado Discapacidad" at bounding box center [35, 111] width 70 height 14
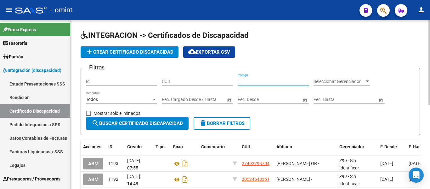
paste input "PISTAN DRAGANCZUK ERICK"
type input "PISTAN DRAGANCZUK ERICK"
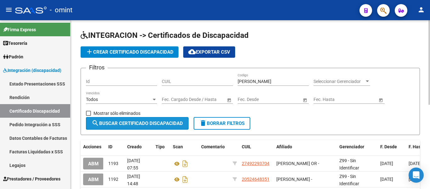
click at [158, 121] on span "search Buscar Certificado Discapacidad" at bounding box center [137, 123] width 91 height 6
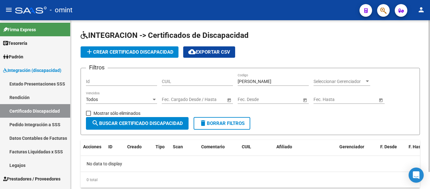
scroll to position [19, 0]
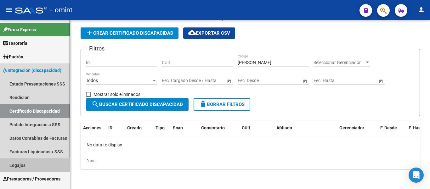
click at [23, 163] on link "Legajos" at bounding box center [35, 165] width 70 height 14
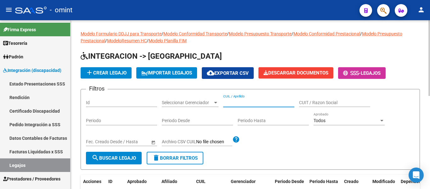
paste input "PISTAN DRAGANCZUK ERICK"
type input "PISTAN DRAGANCZUK ERICK"
click at [117, 158] on span "search Buscar Legajo" at bounding box center [114, 158] width 44 height 6
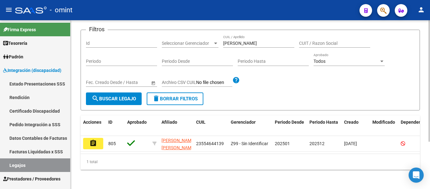
scroll to position [66, 0]
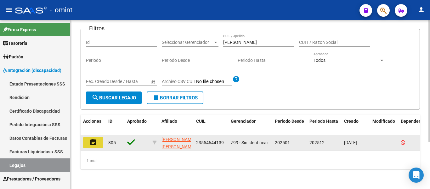
click at [92, 138] on mat-icon "assignment" at bounding box center [93, 142] width 8 height 8
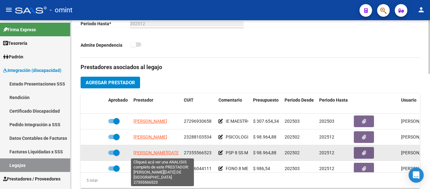
click at [173, 152] on span "RUIZ LUCIA DE LOS ANGELES" at bounding box center [182, 152] width 96 height 5
type textarea "27355566523"
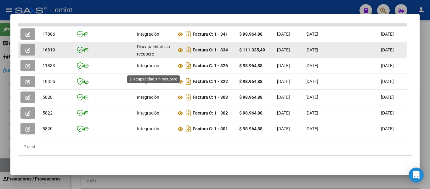
scroll to position [144, 0]
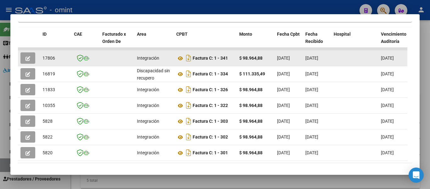
click at [30, 61] on icon "button" at bounding box center [28, 58] width 5 height 5
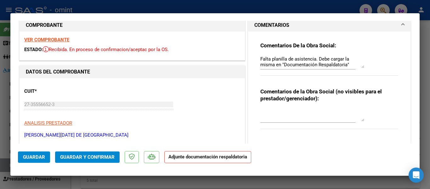
scroll to position [0, 0]
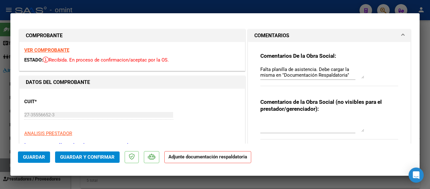
type input "$ 0,00"
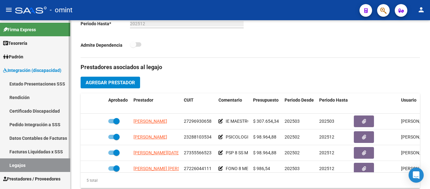
click at [47, 108] on link "Certificado Discapacidad" at bounding box center [35, 111] width 70 height 14
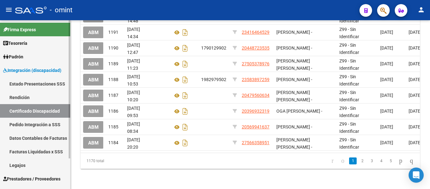
click at [30, 162] on link "Legajos" at bounding box center [35, 165] width 70 height 14
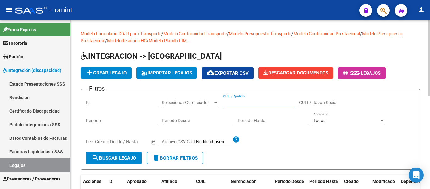
paste input "PRUYAS LEONEL"
type input "PRUYAS LEONEL"
click at [120, 160] on span "search Buscar Legajo" at bounding box center [114, 158] width 44 height 6
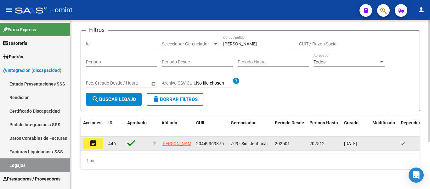
scroll to position [66, 0]
click at [91, 139] on mat-icon "assignment" at bounding box center [93, 143] width 8 height 8
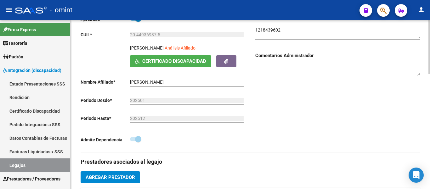
scroll to position [221, 0]
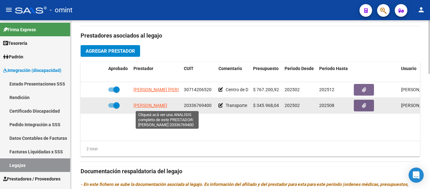
click at [165, 107] on span "GONZALEZ SEBASTIAN EZEQUIEL" at bounding box center [151, 105] width 34 height 5
type textarea "20336769400"
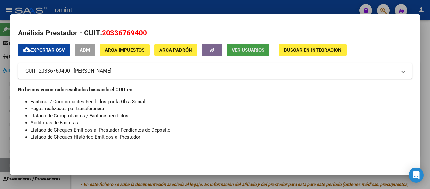
click at [245, 50] on span "Ver Usuarios" at bounding box center [248, 50] width 33 height 6
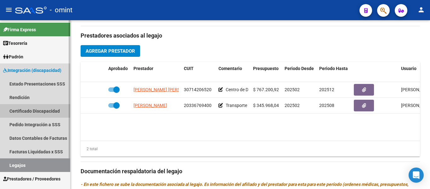
drag, startPoint x: 40, startPoint y: 111, endPoint x: 39, endPoint y: 122, distance: 11.7
click at [41, 111] on link "Certificado Discapacidad" at bounding box center [35, 111] width 70 height 14
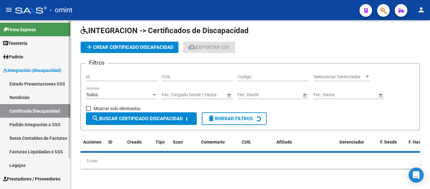
drag, startPoint x: 29, startPoint y: 167, endPoint x: 37, endPoint y: 164, distance: 8.5
click at [29, 167] on link "Legajos" at bounding box center [35, 165] width 70 height 14
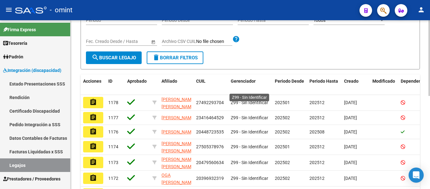
scroll to position [5, 0]
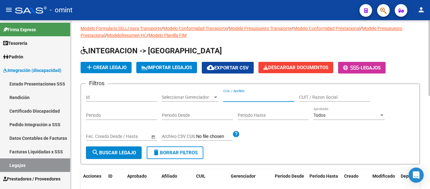
paste input "RAMIREZ SAMUEL LIAM"
type input "RAMIREZ SAMUEL LIAM"
click at [115, 153] on span "search Buscar Legajo" at bounding box center [114, 153] width 44 height 6
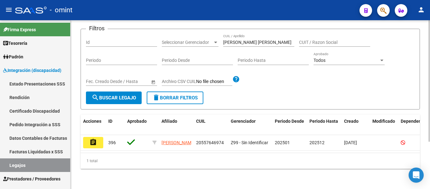
scroll to position [66, 0]
click at [89, 138] on button "assignment" at bounding box center [93, 142] width 20 height 11
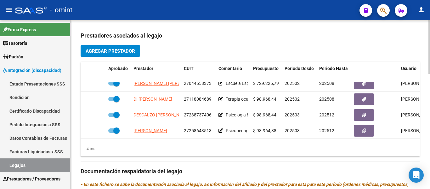
scroll to position [2, 0]
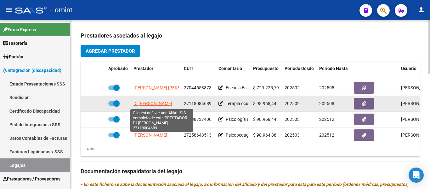
click at [169, 103] on span "DI SCIASCIO MIRTA SUSANA" at bounding box center [153, 103] width 39 height 5
type textarea "27118084689"
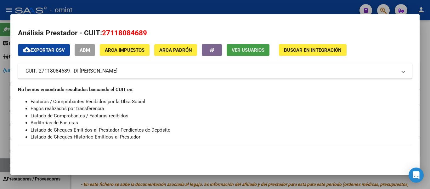
click at [256, 48] on span "Ver Usuarios" at bounding box center [248, 50] width 33 height 6
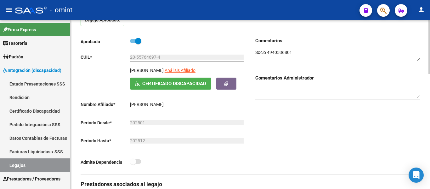
scroll to position [32, 0]
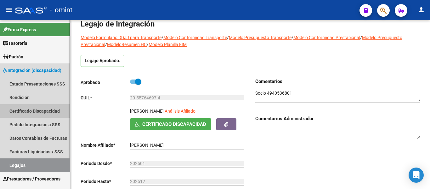
click at [24, 109] on link "Certificado Discapacidad" at bounding box center [35, 111] width 70 height 14
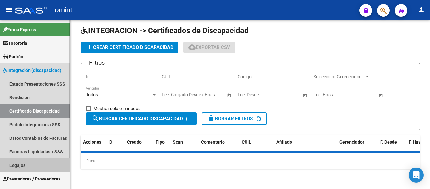
click at [23, 164] on link "Legajos" at bounding box center [35, 165] width 70 height 14
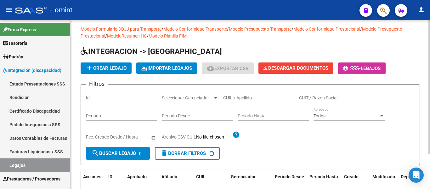
scroll to position [32, 0]
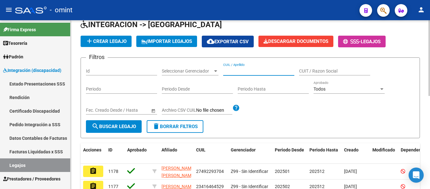
paste input "PRUYAS LEONEL"
type input "PRUYAS LEONEL"
click at [127, 127] on span "search Buscar Legajo" at bounding box center [114, 126] width 44 height 6
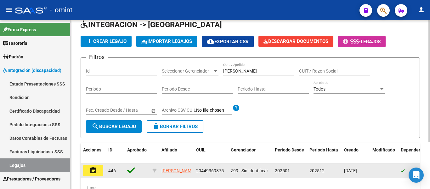
click at [94, 172] on mat-icon "assignment" at bounding box center [93, 170] width 8 height 8
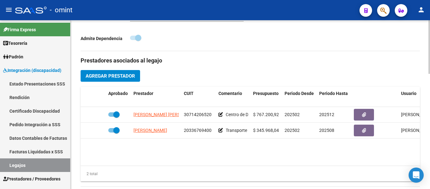
scroll to position [221, 0]
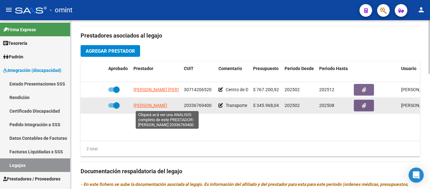
click at [156, 104] on span "GONZALEZ SEBASTIAN EZEQUIEL" at bounding box center [151, 105] width 34 height 5
type textarea "20336769400"
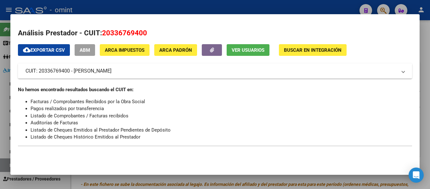
click at [250, 48] on span "Ver Usuarios" at bounding box center [248, 50] width 33 height 6
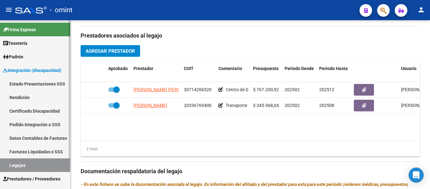
click at [45, 112] on link "Certificado Discapacidad" at bounding box center [35, 111] width 70 height 14
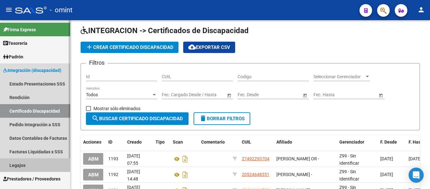
click at [37, 164] on link "Legajos" at bounding box center [35, 165] width 70 height 14
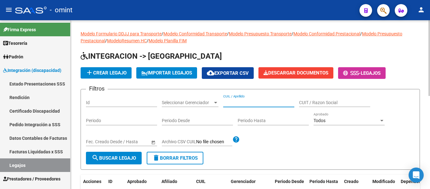
paste input "RAMIREZ SAMUEL LIAM"
type input "RAMIREZ SAMUEL LIAM"
click at [117, 156] on span "search Buscar Legajo" at bounding box center [114, 158] width 44 height 6
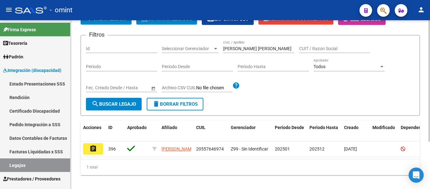
scroll to position [66, 0]
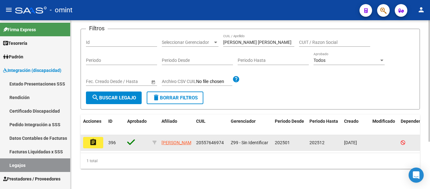
click at [94, 138] on mat-icon "assignment" at bounding box center [93, 142] width 8 height 8
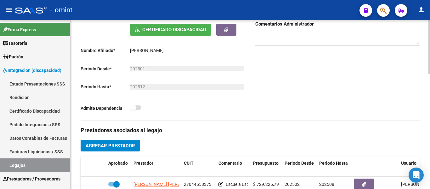
scroll to position [221, 0]
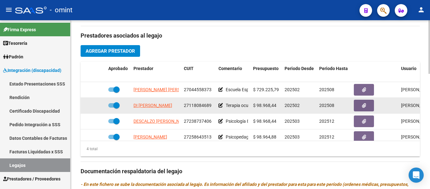
click at [164, 109] on app-link-go-to "DI SCIASCIO MIRTA SUSANA" at bounding box center [153, 105] width 39 height 7
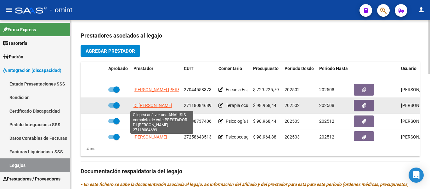
click at [161, 106] on span "DI SCIASCIO MIRTA SUSANA" at bounding box center [153, 105] width 39 height 5
type textarea "27118084689"
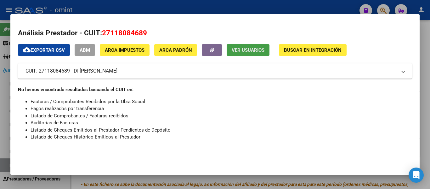
click at [251, 46] on button "Ver Usuarios" at bounding box center [248, 50] width 43 height 12
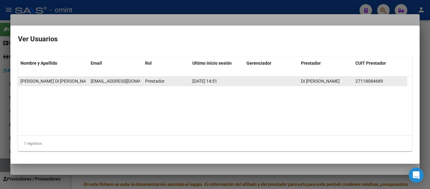
scroll to position [0, 5]
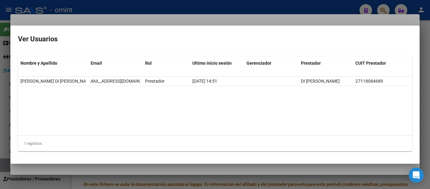
drag, startPoint x: 91, startPoint y: 82, endPoint x: 142, endPoint y: 86, distance: 51.9
click at [143, 86] on datatable-selection "Mirta Di Sciascio mirtadisciascio@gmail.com Prestador 18/08/2025 14:51 DI SCIAS…" at bounding box center [215, 85] width 394 height 6
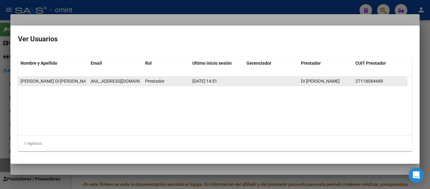
drag, startPoint x: 142, startPoint y: 86, endPoint x: 139, endPoint y: 85, distance: 3.2
click at [140, 86] on datatable-selection "Mirta Di Sciascio mirtadisciascio@gmail.com Prestador 18/08/2025 14:51 DI SCIAS…" at bounding box center [215, 85] width 394 height 6
click at [95, 82] on span "mirtadisciascio@gmail.com" at bounding box center [120, 80] width 70 height 5
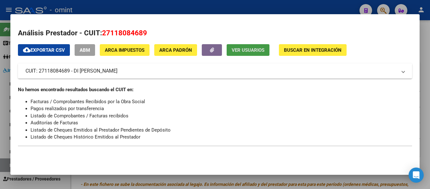
click at [248, 53] on span "Ver Usuarios" at bounding box center [248, 50] width 33 height 6
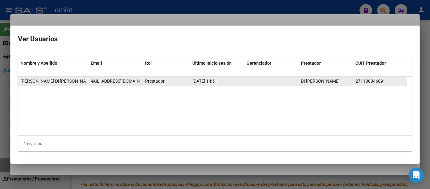
drag, startPoint x: 89, startPoint y: 80, endPoint x: 142, endPoint y: 83, distance: 53.3
click at [142, 83] on datatable-body-cell "mirtadisciascio@gmail.com" at bounding box center [115, 81] width 55 height 9
copy span "mirtadisciascio@gmail.com"
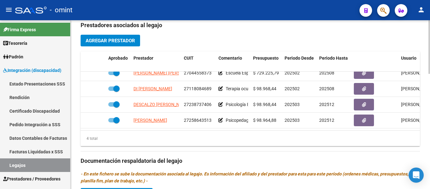
scroll to position [221, 0]
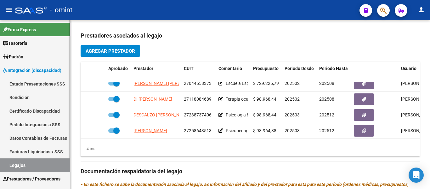
click at [33, 111] on link "Certificado Discapacidad" at bounding box center [35, 111] width 70 height 14
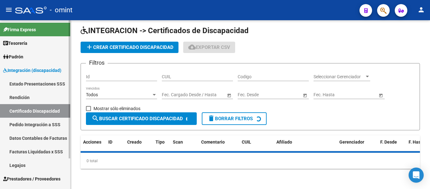
click at [37, 163] on link "Legajos" at bounding box center [35, 165] width 70 height 14
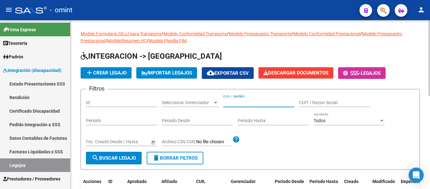
paste input "RETUERTO CRISANTO MI"
type input "RETUERTO CRISANTO MI"
click at [107, 155] on span "search Buscar Legajo" at bounding box center [114, 158] width 44 height 6
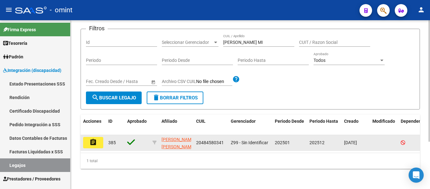
scroll to position [66, 0]
click at [98, 137] on button "assignment" at bounding box center [93, 142] width 20 height 11
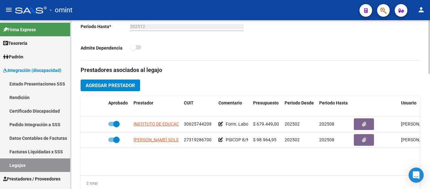
scroll to position [221, 0]
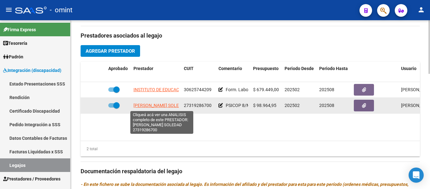
click at [165, 106] on span "LAPIETRA ANALIA SOLEDAD" at bounding box center [161, 105] width 54 height 5
type textarea "27319286700"
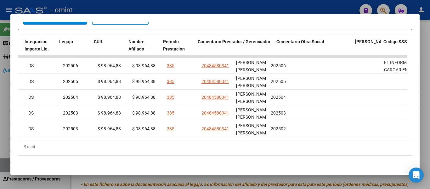
scroll to position [0, 971]
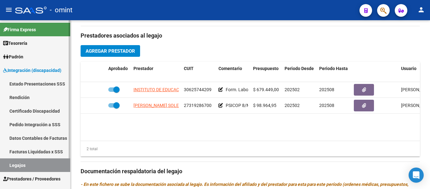
click at [36, 110] on link "Certificado Discapacidad" at bounding box center [35, 111] width 70 height 14
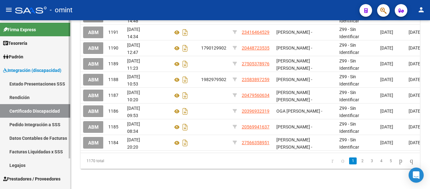
click at [34, 162] on link "Legajos" at bounding box center [35, 165] width 70 height 14
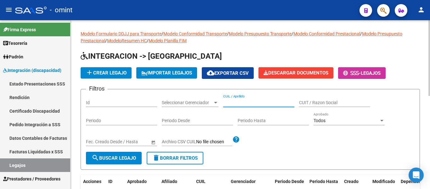
paste input "RINALDI EMMA"
type input "RINALDI EMMA"
click at [123, 156] on span "search Buscar Legajo" at bounding box center [114, 158] width 44 height 6
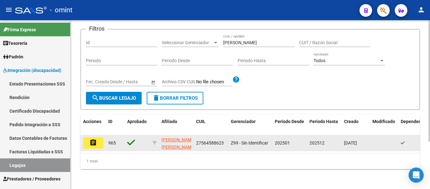
scroll to position [66, 0]
click at [91, 138] on mat-icon "assignment" at bounding box center [93, 142] width 8 height 8
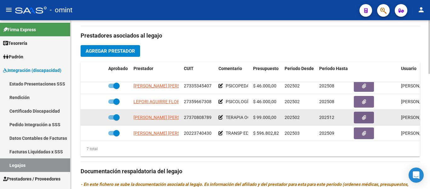
scroll to position [53, 0]
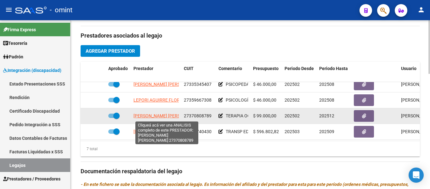
click at [172, 117] on span "RAFFAELLI ANABELLA AGUSTINA" at bounding box center [168, 115] width 68 height 5
type textarea "27370808789"
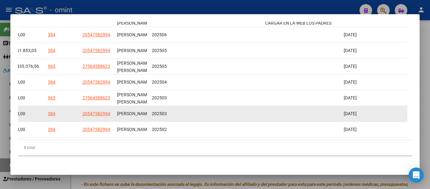
scroll to position [120, 0]
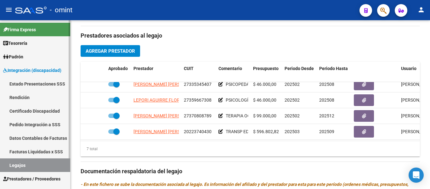
click at [46, 110] on link "Certificado Discapacidad" at bounding box center [35, 111] width 70 height 14
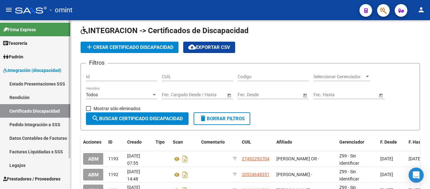
click at [35, 162] on link "Legajos" at bounding box center [35, 165] width 70 height 14
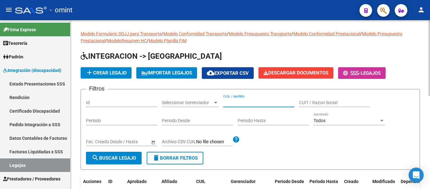
paste input "RIOS BENJAMIN"
type input "RIOS BENJAMIN"
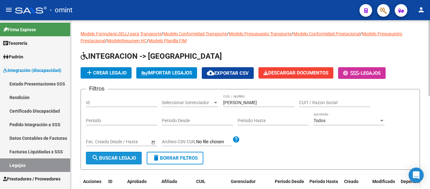
click at [115, 156] on span "search Buscar Legajo" at bounding box center [114, 158] width 44 height 6
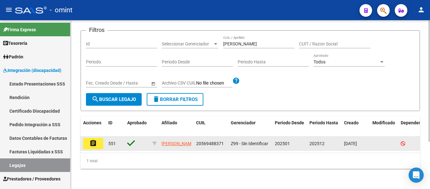
scroll to position [66, 0]
click at [99, 138] on button "assignment" at bounding box center [93, 143] width 20 height 11
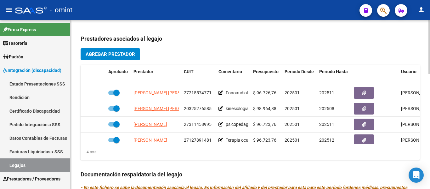
scroll to position [221, 0]
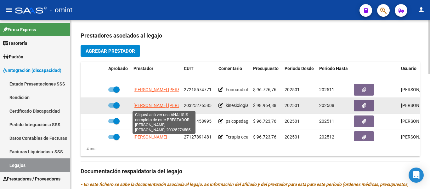
click at [172, 107] on span "RACIGH RINALDI IVAN MATIAS" at bounding box center [168, 105] width 68 height 5
type textarea "20325276585"
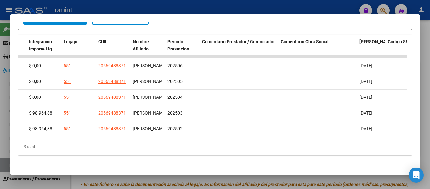
scroll to position [0, 971]
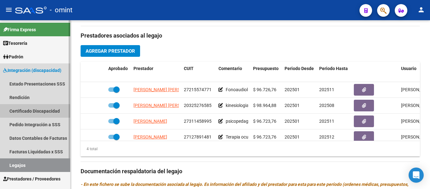
click at [49, 107] on link "Certificado Discapacidad" at bounding box center [35, 111] width 70 height 14
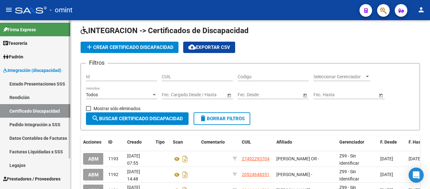
scroll to position [168, 0]
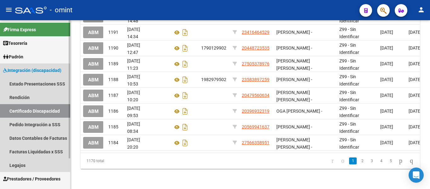
click at [41, 110] on link "Certificado Discapacidad" at bounding box center [35, 111] width 70 height 14
click at [36, 112] on link "Certificado Discapacidad" at bounding box center [35, 111] width 70 height 14
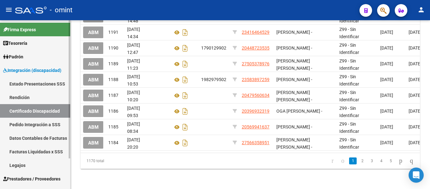
click at [21, 163] on link "Legajos" at bounding box center [35, 165] width 70 height 14
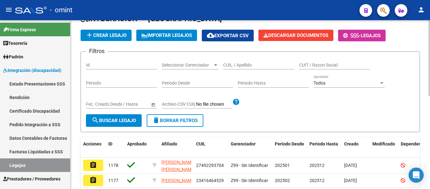
scroll to position [18, 0]
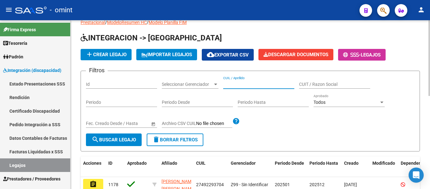
paste input "RIVAS EVA JUANA"
type input "RIVAS EVA JUANA"
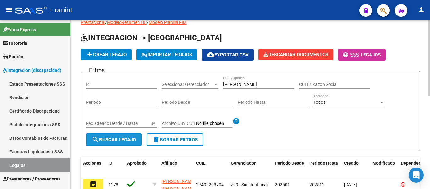
click at [113, 139] on span "search Buscar Legajo" at bounding box center [114, 140] width 44 height 6
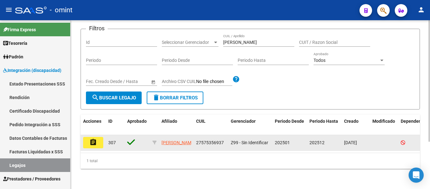
scroll to position [66, 0]
click at [93, 138] on mat-icon "assignment" at bounding box center [93, 142] width 8 height 8
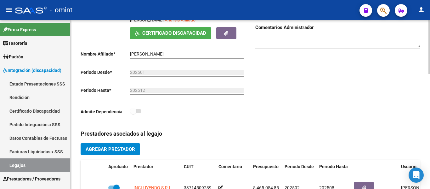
scroll to position [158, 0]
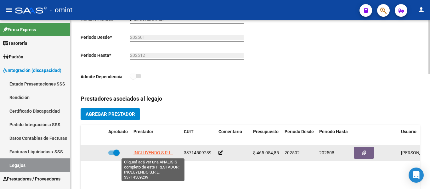
click at [160, 152] on span "INCLUYENDO S.R.L." at bounding box center [153, 152] width 39 height 5
type textarea "33714509239"
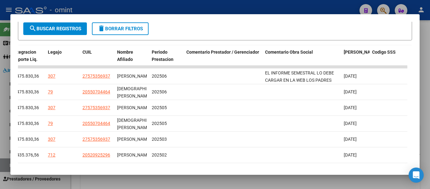
scroll to position [126, 0]
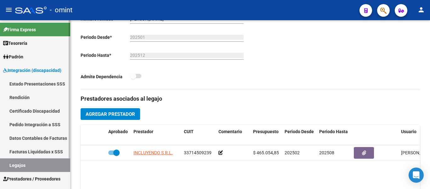
click at [27, 112] on link "Certificado Discapacidad" at bounding box center [35, 111] width 70 height 14
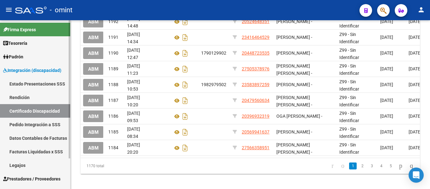
click at [18, 163] on link "Legajos" at bounding box center [35, 165] width 70 height 14
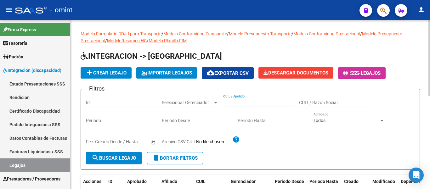
paste input "[PERSON_NAME]"
type input "[PERSON_NAME]"
click at [119, 156] on span "search Buscar Legajo" at bounding box center [114, 158] width 44 height 6
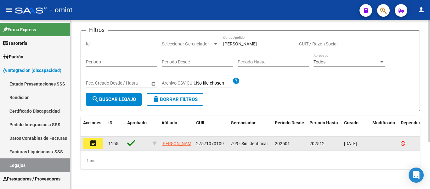
scroll to position [66, 0]
click at [97, 139] on mat-icon "assignment" at bounding box center [93, 143] width 8 height 8
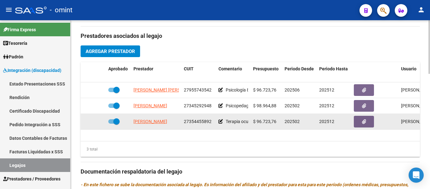
scroll to position [221, 0]
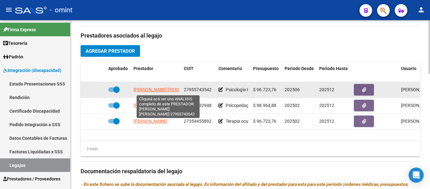
click at [170, 91] on span "[PERSON_NAME] [PERSON_NAME]" at bounding box center [168, 89] width 68 height 5
type textarea "27955743542"
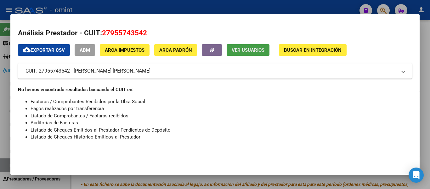
click at [253, 51] on span "Ver Usuarios" at bounding box center [248, 50] width 33 height 6
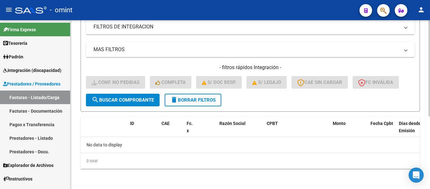
click at [209, 101] on span "delete Borrar Filtros" at bounding box center [192, 100] width 45 height 6
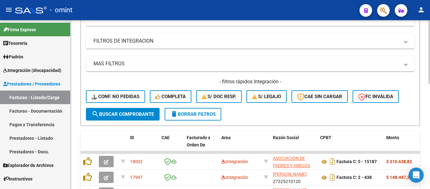
scroll to position [127, 0]
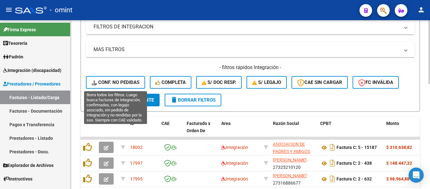
click at [126, 83] on span "Conf. no pedidas" at bounding box center [116, 82] width 48 height 6
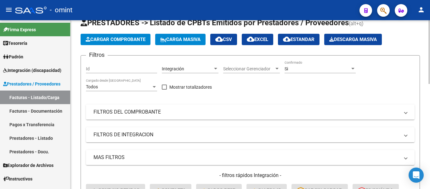
scroll to position [1, 0]
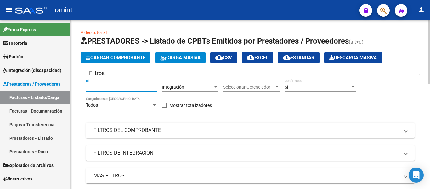
drag, startPoint x: 125, startPoint y: 91, endPoint x: 118, endPoint y: 89, distance: 7.6
paste input "17963"
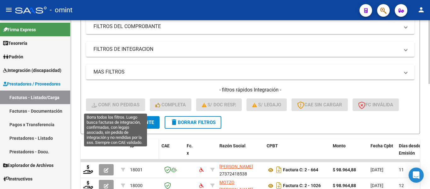
scroll to position [127, 0]
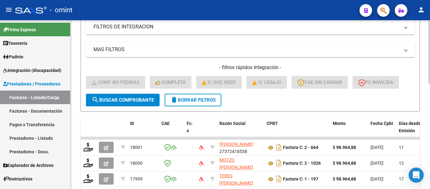
type input "17962"
click at [134, 100] on span "search Buscar Comprobante" at bounding box center [123, 100] width 62 height 6
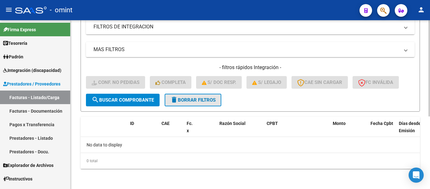
click at [186, 100] on span "delete Borrar Filtros" at bounding box center [192, 100] width 45 height 6
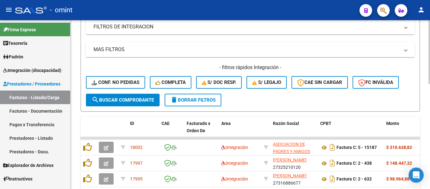
click at [201, 99] on span "delete Borrar Filtros" at bounding box center [192, 100] width 45 height 6
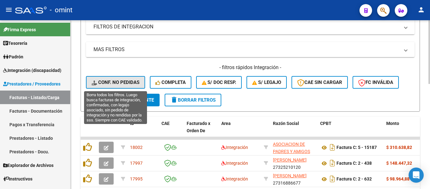
click at [132, 81] on span "Conf. no pedidas" at bounding box center [116, 82] width 48 height 6
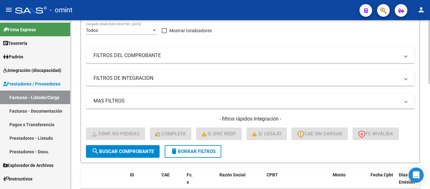
scroll to position [1, 0]
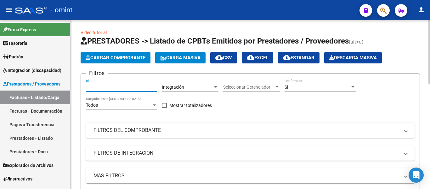
paste input "17963"
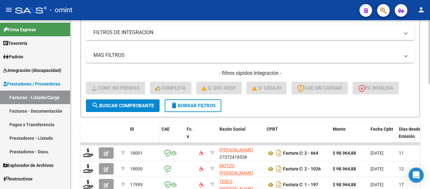
scroll to position [127, 0]
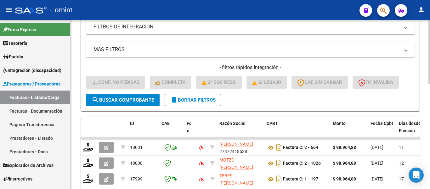
type input "17963"
click at [134, 100] on span "search Buscar Comprobante" at bounding box center [123, 100] width 62 height 6
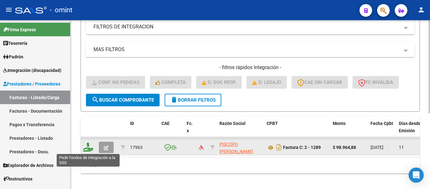
click at [89, 146] on icon at bounding box center [88, 146] width 10 height 9
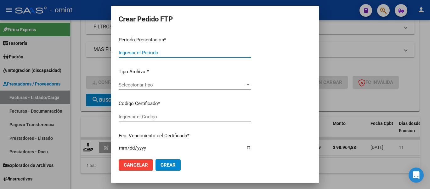
type input "202507"
type input "$ 98.964,88"
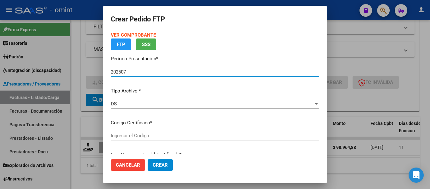
type input "6638584829"
type input "2028-09-25"
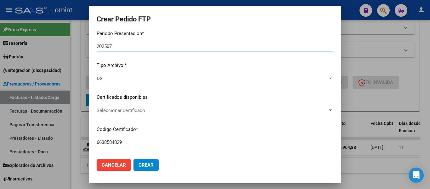
scroll to position [95, 0]
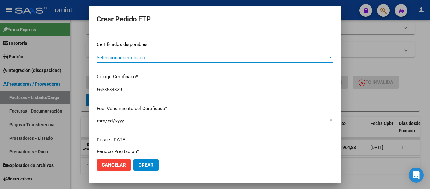
click at [175, 60] on span "Seleccionar certificado" at bounding box center [212, 58] width 231 height 6
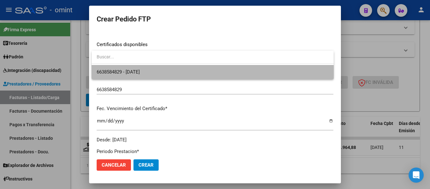
click at [177, 75] on span "6638584829 - 2028-09-25" at bounding box center [213, 72] width 232 height 14
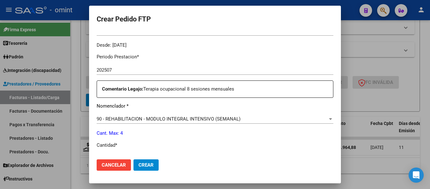
scroll to position [252, 0]
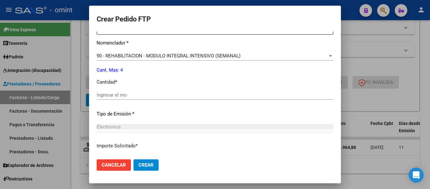
click at [140, 98] on div "Ingresar el nro" at bounding box center [215, 94] width 237 height 9
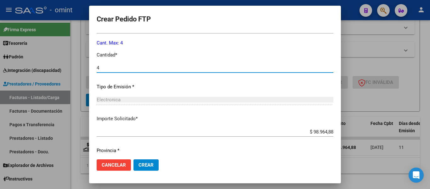
scroll to position [299, 0]
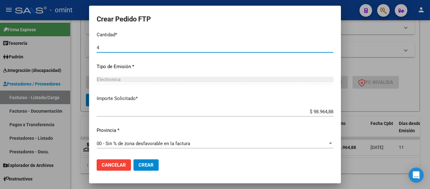
type input "4"
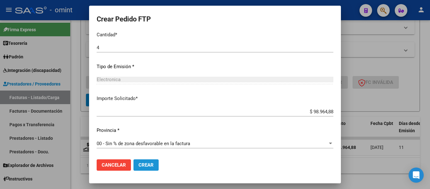
click at [151, 165] on span "Crear" at bounding box center [146, 165] width 15 height 6
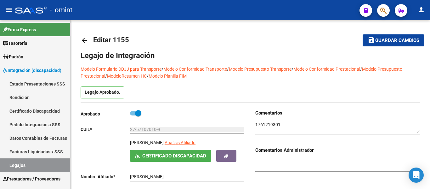
scroll to position [221, 0]
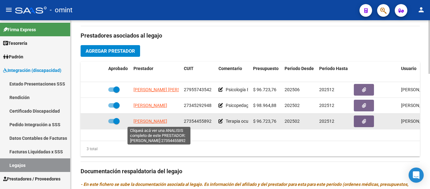
click at [167, 122] on span "[PERSON_NAME]" at bounding box center [151, 120] width 34 height 5
type textarea "27354455892"
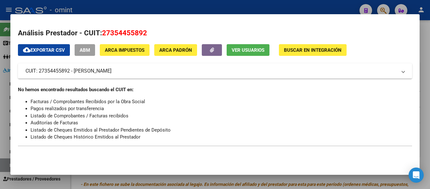
click at [250, 49] on span "Ver Usuarios" at bounding box center [248, 50] width 33 height 6
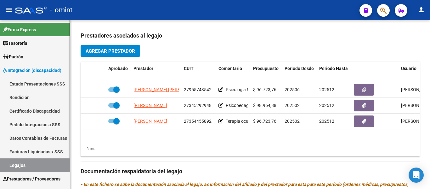
click at [48, 112] on link "Certificado Discapacidad" at bounding box center [35, 111] width 70 height 14
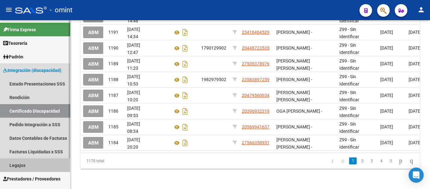
click at [32, 164] on link "Legajos" at bounding box center [35, 165] width 70 height 14
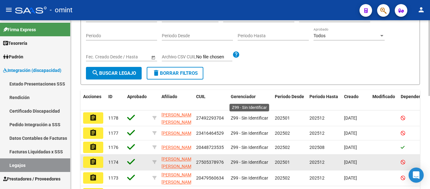
scroll to position [37, 0]
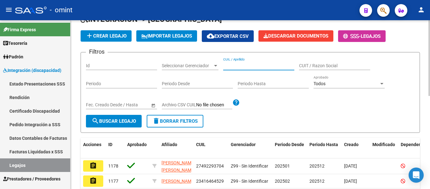
paste input "[PERSON_NAME] [PERSON_NAME]"
type input "[PERSON_NAME] [PERSON_NAME]"
click at [129, 123] on span "search Buscar Legajo" at bounding box center [114, 121] width 44 height 6
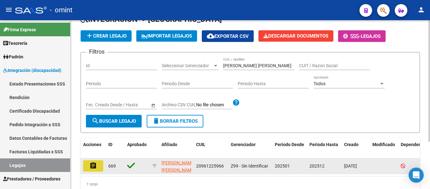
drag, startPoint x: 96, startPoint y: 166, endPoint x: 111, endPoint y: 159, distance: 16.1
click at [96, 166] on mat-icon "assignment" at bounding box center [93, 166] width 8 height 8
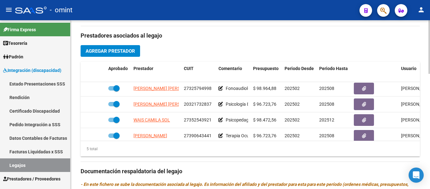
scroll to position [27, 0]
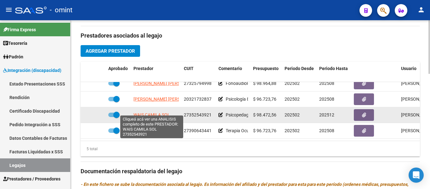
click at [154, 112] on span "WAIS CAMILA SOL" at bounding box center [152, 114] width 37 height 5
type textarea "27352543921"
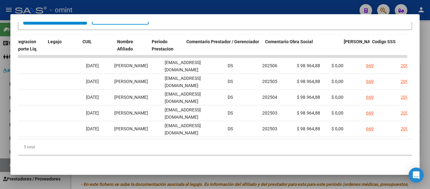
scroll to position [0, 971]
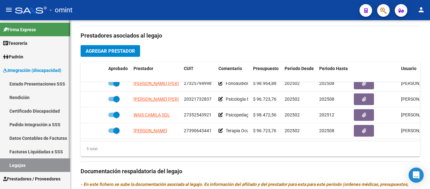
click at [39, 110] on link "Certificado Discapacidad" at bounding box center [35, 111] width 70 height 14
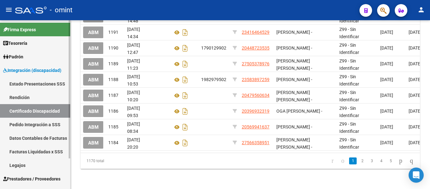
click at [29, 164] on link "Legajos" at bounding box center [35, 165] width 70 height 14
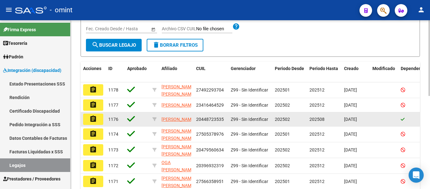
scroll to position [18, 0]
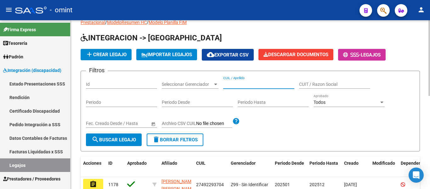
paste input "[PERSON_NAME]"
type input "[PERSON_NAME]"
click at [104, 140] on span "search Buscar Legajo" at bounding box center [114, 140] width 44 height 6
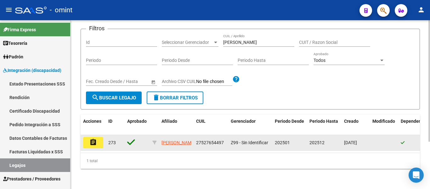
scroll to position [66, 0]
click at [96, 138] on mat-icon "assignment" at bounding box center [93, 142] width 8 height 8
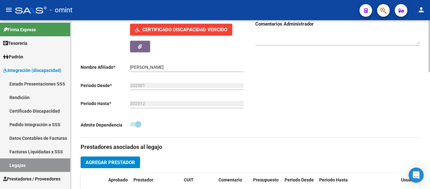
scroll to position [221, 0]
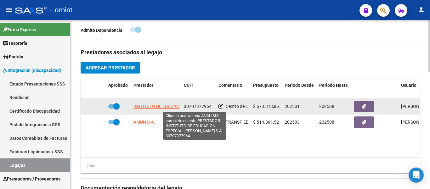
click at [172, 108] on span "INSTITUTO DE EDUCACION ESPECIAL [PERSON_NAME] S.A." at bounding box center [193, 106] width 118 height 5
type textarea "30707377964"
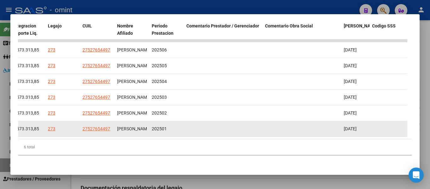
scroll to position [97, 0]
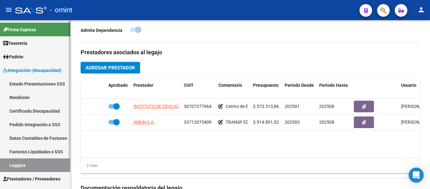
click at [28, 111] on link "Certificado Discapacidad" at bounding box center [35, 111] width 70 height 14
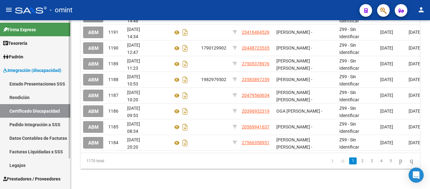
click at [26, 165] on link "Legajos" at bounding box center [35, 165] width 70 height 14
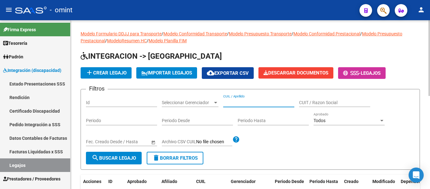
paste input "[PERSON_NAME] [PERSON_NAME]"
type input "[PERSON_NAME] [PERSON_NAME]"
click at [122, 155] on span "search Buscar Legajo" at bounding box center [114, 158] width 44 height 6
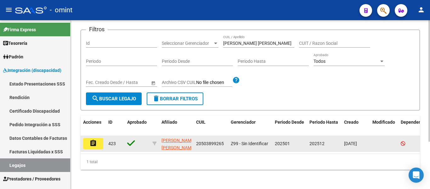
scroll to position [66, 0]
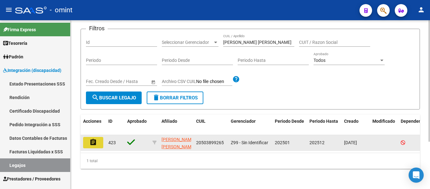
click at [95, 138] on mat-icon "assignment" at bounding box center [93, 142] width 8 height 8
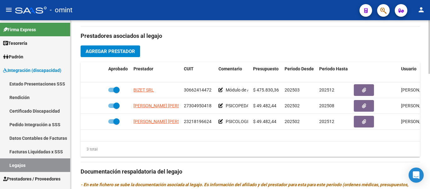
scroll to position [221, 0]
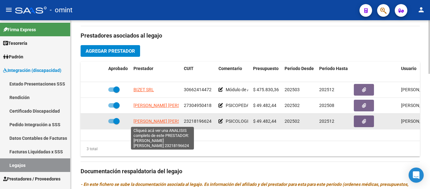
click at [162, 121] on span "[PERSON_NAME] [PERSON_NAME]" at bounding box center [168, 120] width 68 height 5
type textarea "23218196624"
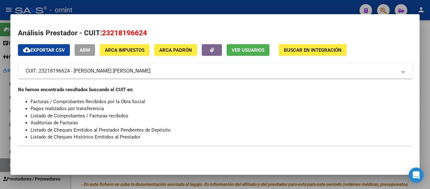
click at [251, 49] on span "Ver Usuarios" at bounding box center [248, 50] width 33 height 6
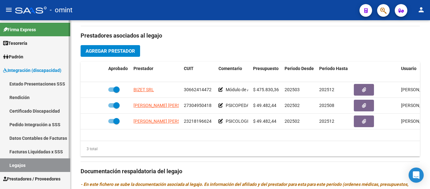
click at [42, 110] on link "Certificado Discapacidad" at bounding box center [35, 111] width 70 height 14
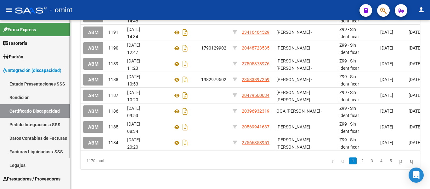
click at [27, 165] on link "Legajos" at bounding box center [35, 165] width 70 height 14
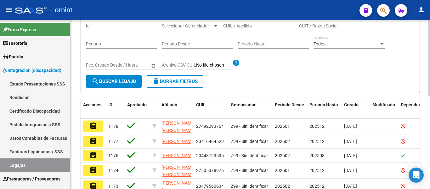
scroll to position [18, 0]
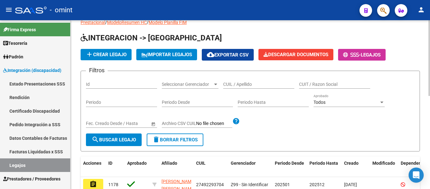
drag, startPoint x: 239, startPoint y: 80, endPoint x: 226, endPoint y: 83, distance: 14.1
paste input "[PERSON_NAME] IGN"
type input "[PERSON_NAME] IGN"
click at [127, 138] on span "search Buscar Legajo" at bounding box center [114, 140] width 44 height 6
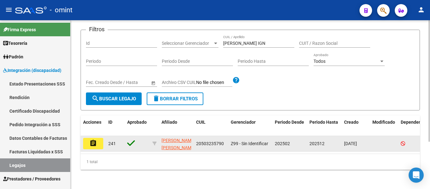
scroll to position [66, 0]
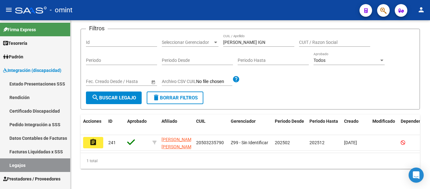
click at [95, 139] on mat-icon "assignment" at bounding box center [93, 142] width 8 height 8
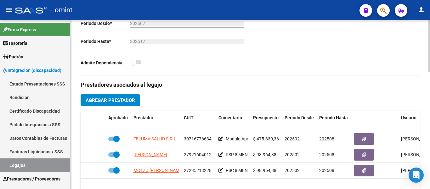
scroll to position [221, 0]
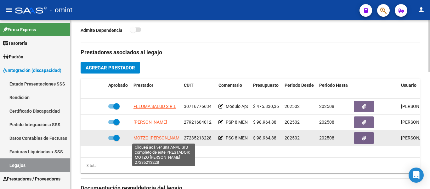
click at [146, 136] on span "MOTZO [PERSON_NAME]" at bounding box center [159, 137] width 50 height 5
type textarea "27235213228"
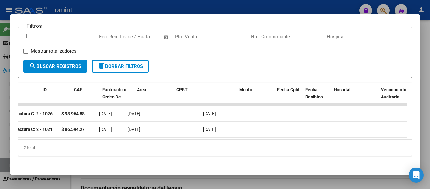
scroll to position [0, 0]
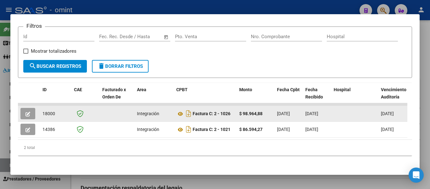
click at [31, 117] on button "button" at bounding box center [27, 113] width 15 height 11
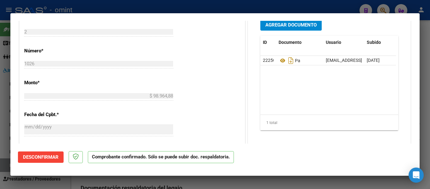
scroll to position [284, 0]
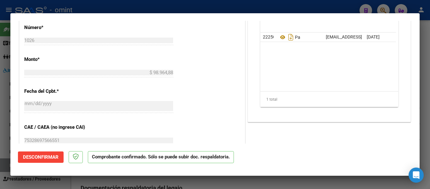
type input "$ 0,00"
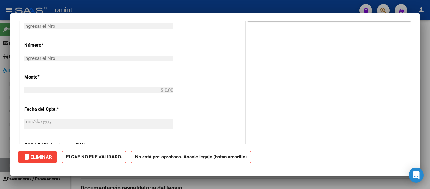
scroll to position [0, 0]
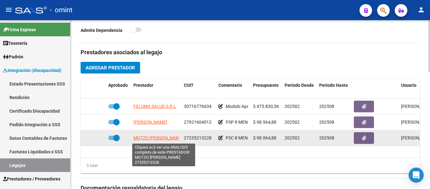
click at [161, 138] on span "MOTZO [PERSON_NAME]" at bounding box center [159, 137] width 50 height 5
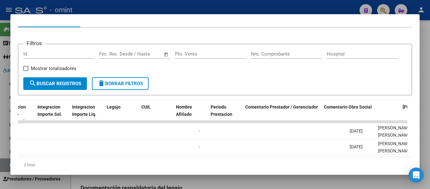
scroll to position [0, 971]
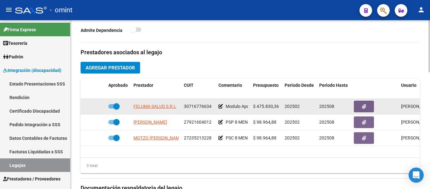
click at [166, 111] on datatable-body-cell "FELUMA SALUD S.R.L" at bounding box center [156, 106] width 50 height 15
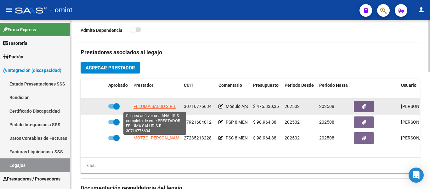
click at [162, 106] on span "FELUMA SALUD S.R.L" at bounding box center [155, 106] width 43 height 5
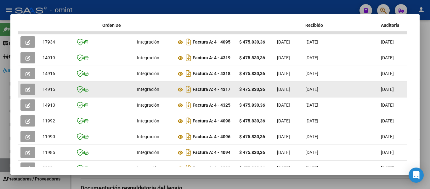
scroll to position [158, 0]
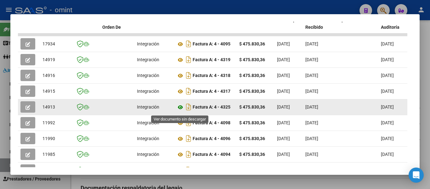
click at [183, 108] on icon at bounding box center [180, 107] width 8 height 8
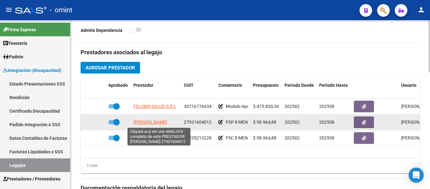
click at [158, 122] on span "[PERSON_NAME]" at bounding box center [151, 121] width 34 height 5
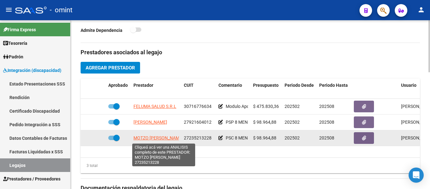
click at [162, 137] on span "MOTZO [PERSON_NAME]" at bounding box center [159, 137] width 50 height 5
type textarea "27235213228"
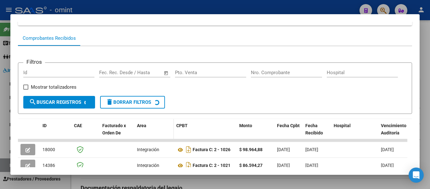
scroll to position [72, 0]
